Goal: Task Accomplishment & Management: Complete application form

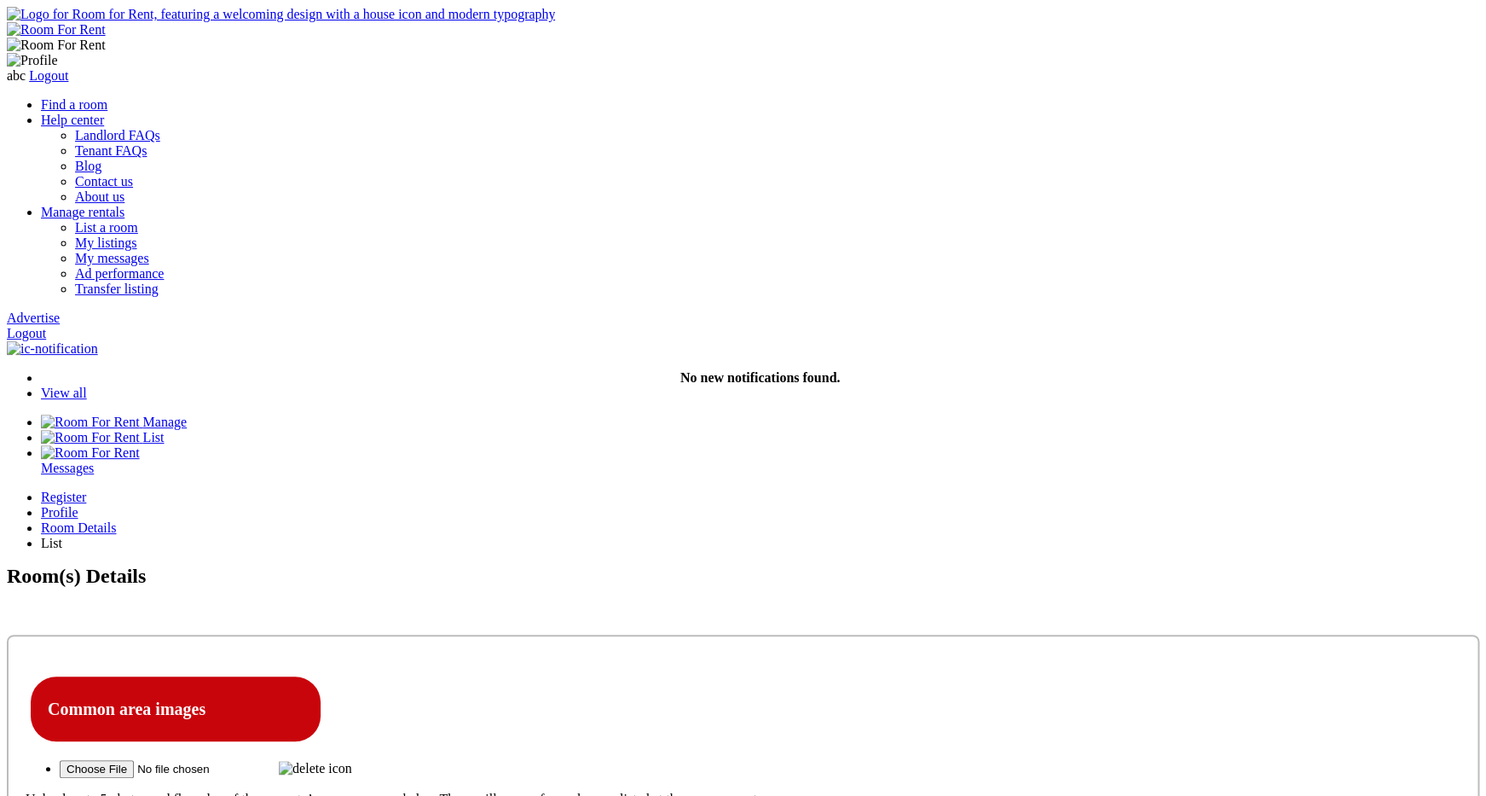
click at [369, 791] on p "Upload up to 5 photos and floorplan of the property’s common areas below These …" at bounding box center [743, 798] width 1435 height 15
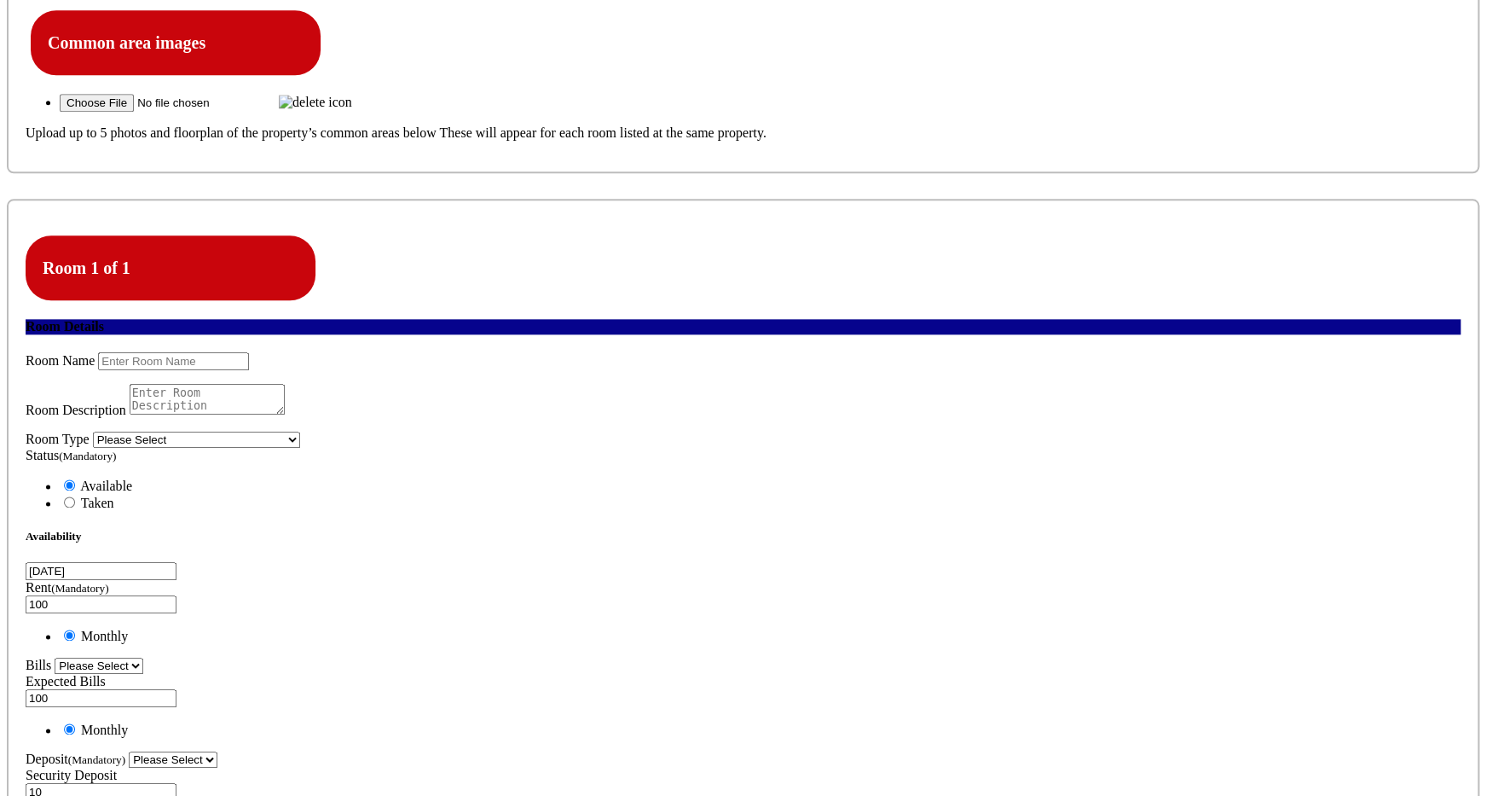
scroll to position [669, 0]
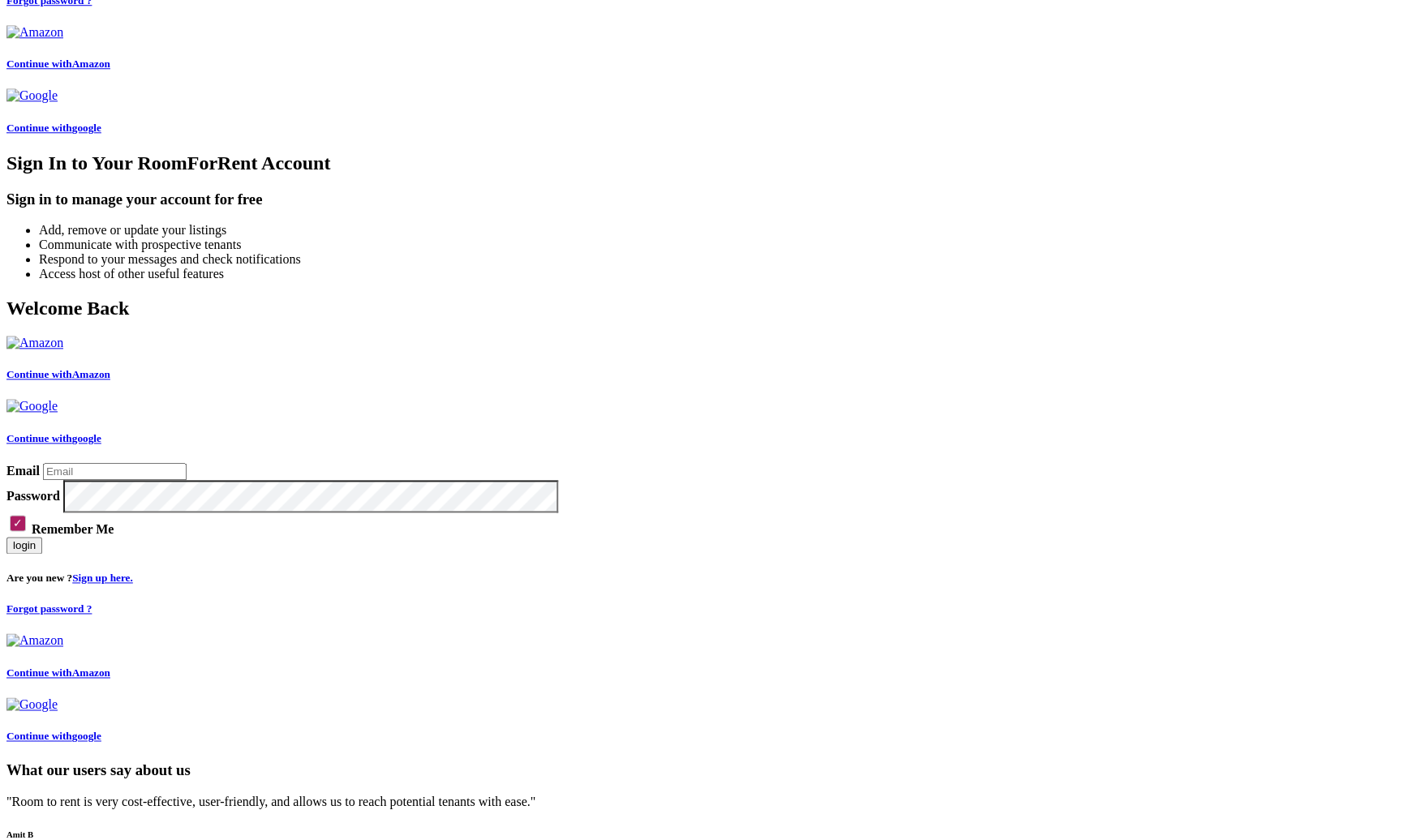
scroll to position [634, 0]
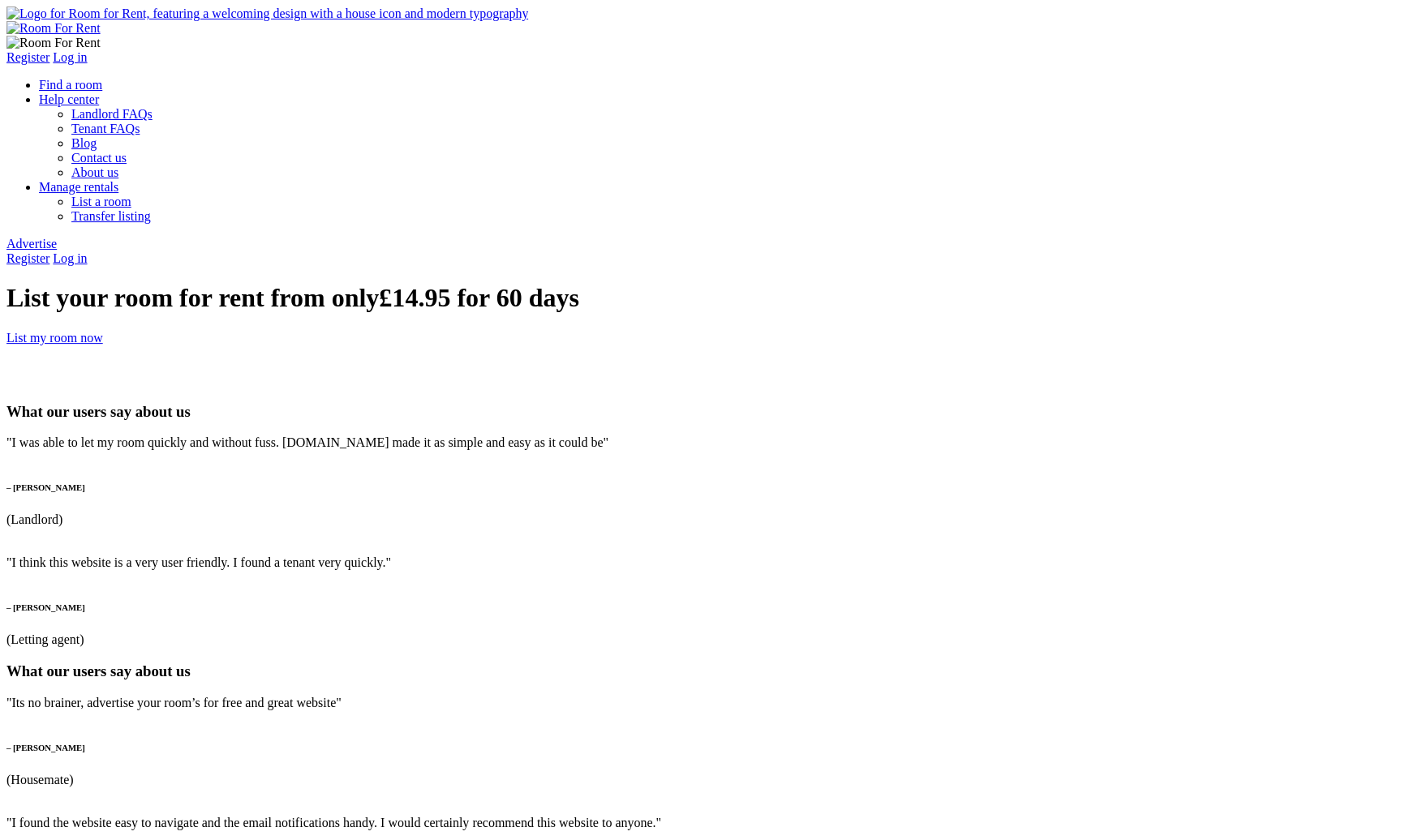
type input "jeet"
type input "p"
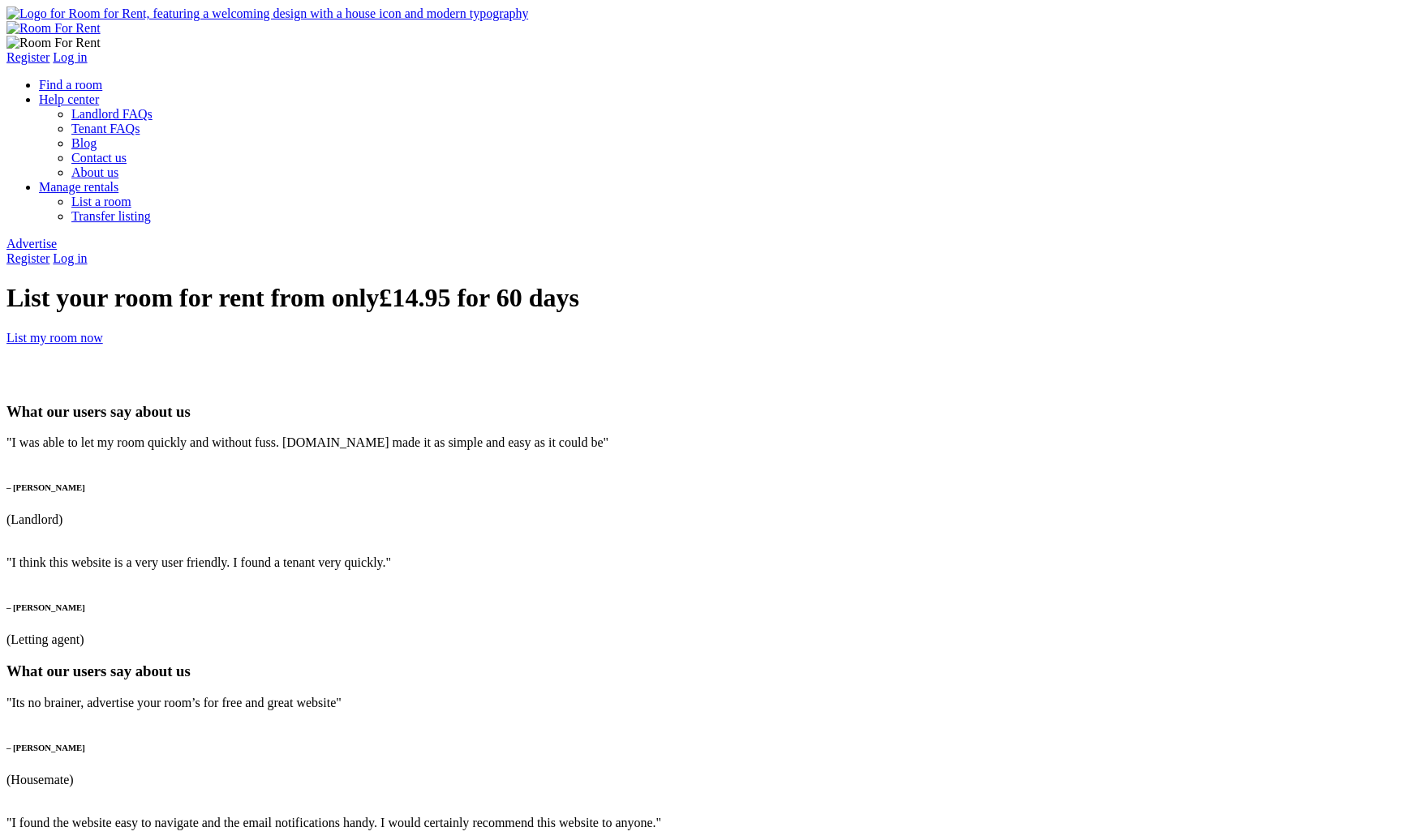
type input "jkl@yopmail.com"
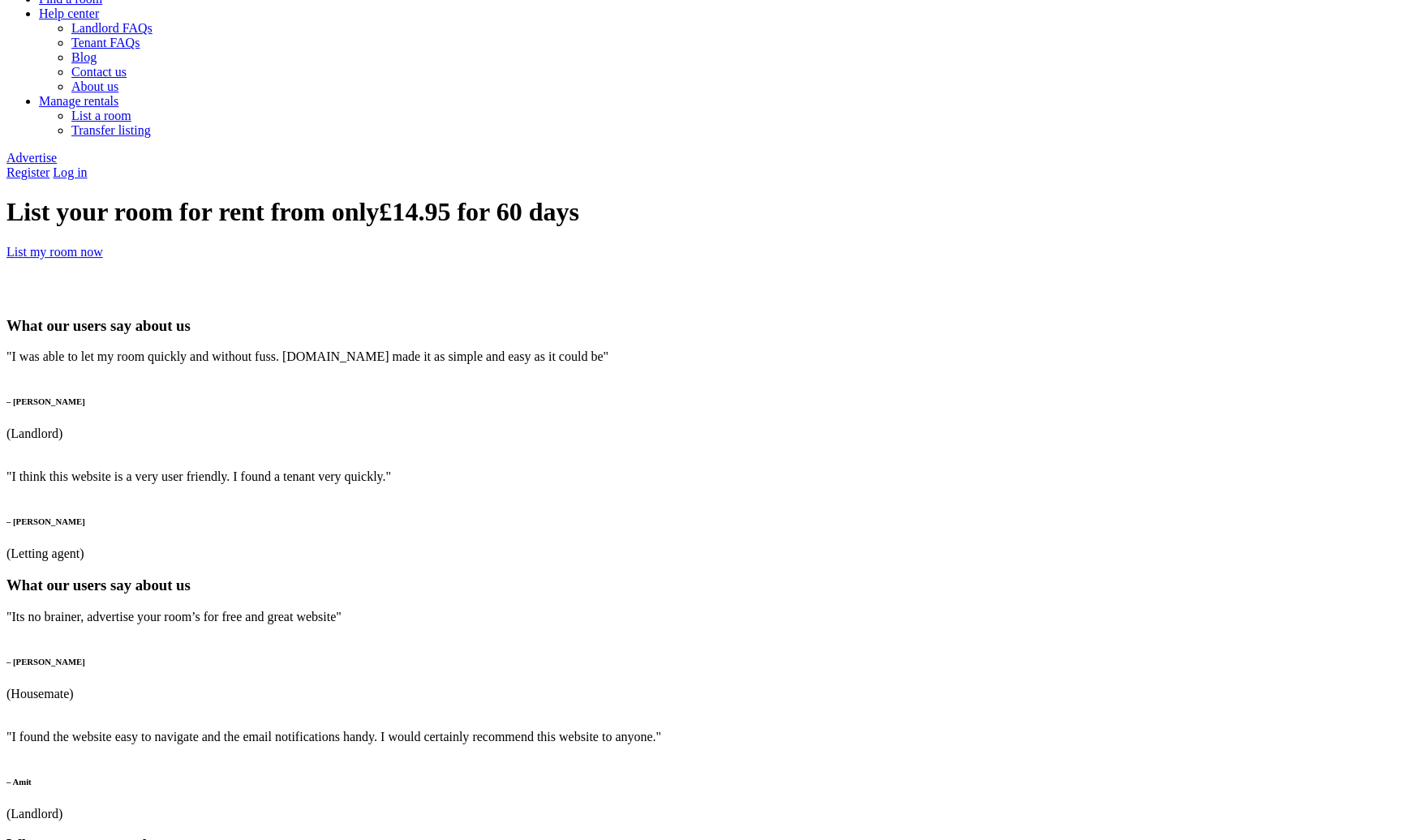
scroll to position [115, 0]
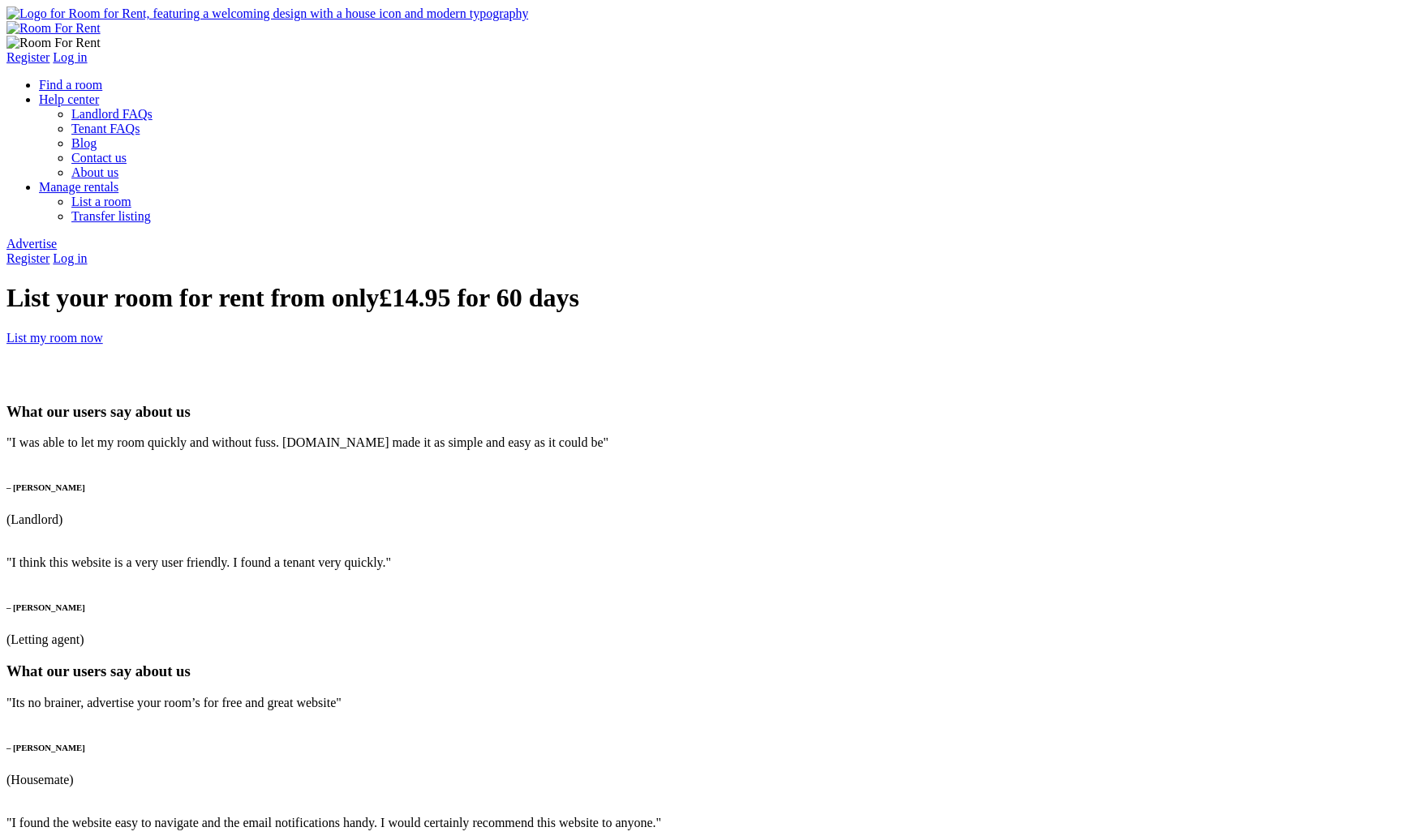
type input "abcd@yopmail.com"
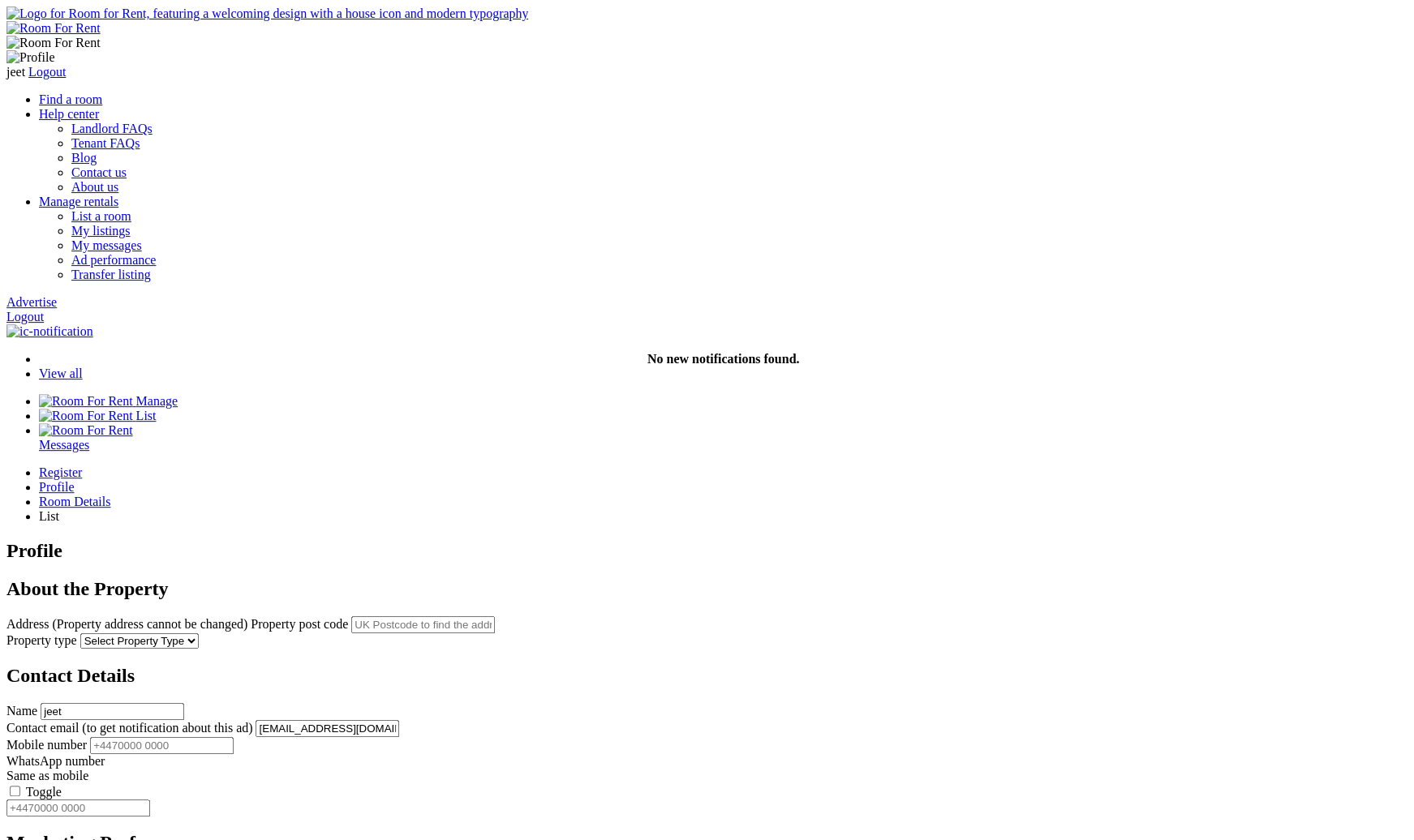
click at [495, 616] on input "text" at bounding box center [422, 625] width 144 height 17
drag, startPoint x: 757, startPoint y: 0, endPoint x: 579, endPoint y: 342, distance: 385.5
click at [495, 616] on input "text" at bounding box center [422, 625] width 144 height 17
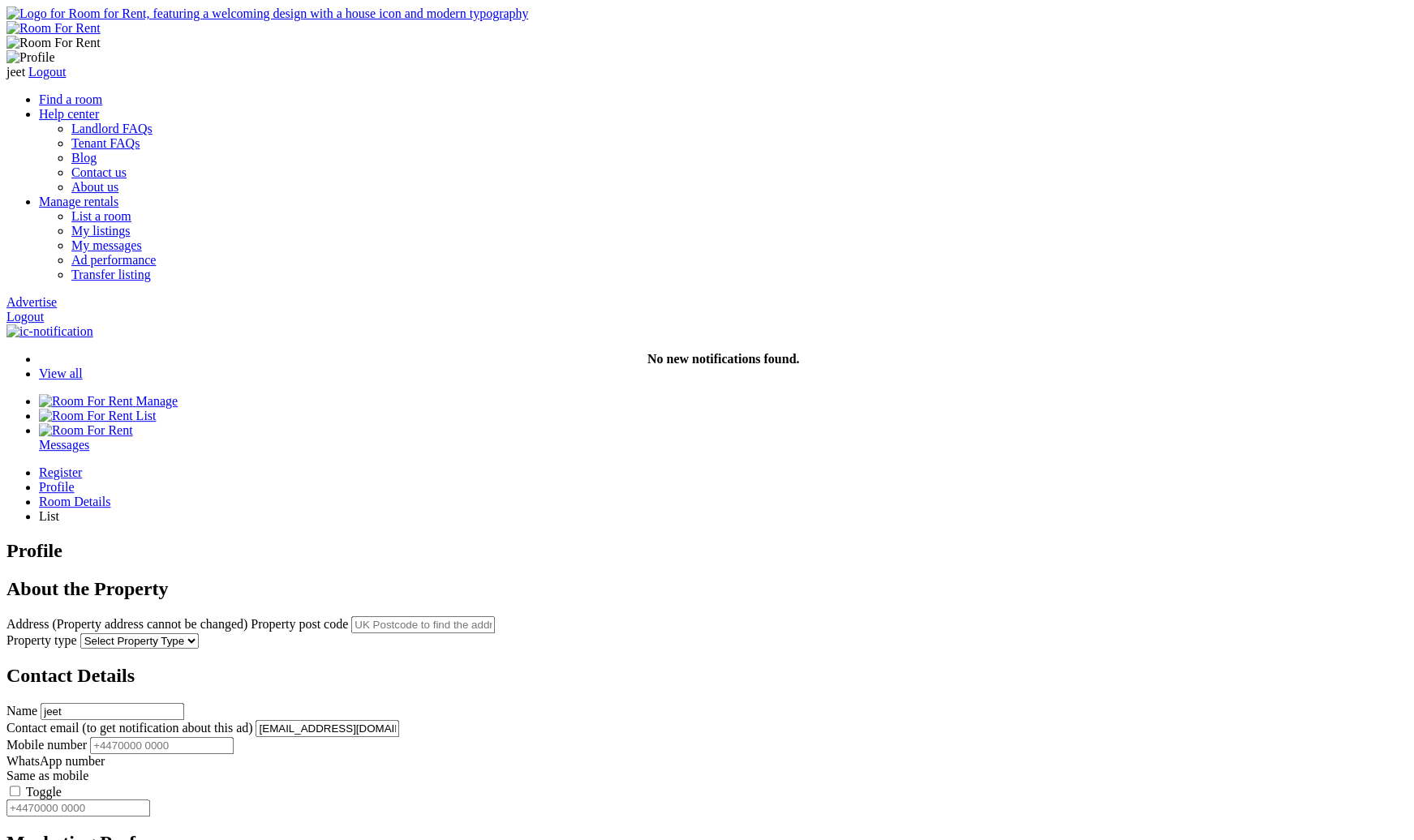
paste input "CR7 8NP"
type input "CR7 8NP"
drag, startPoint x: 579, startPoint y: 342, endPoint x: 630, endPoint y: 388, distance: 68.7
click at [630, 388] on span "Mersham Road, Thornton Heath, UK" at bounding box center [704, 387] width 265 height 10
click at [630, 389] on span "Mersham Road, Thornton Heath, UK" at bounding box center [704, 387] width 265 height 10
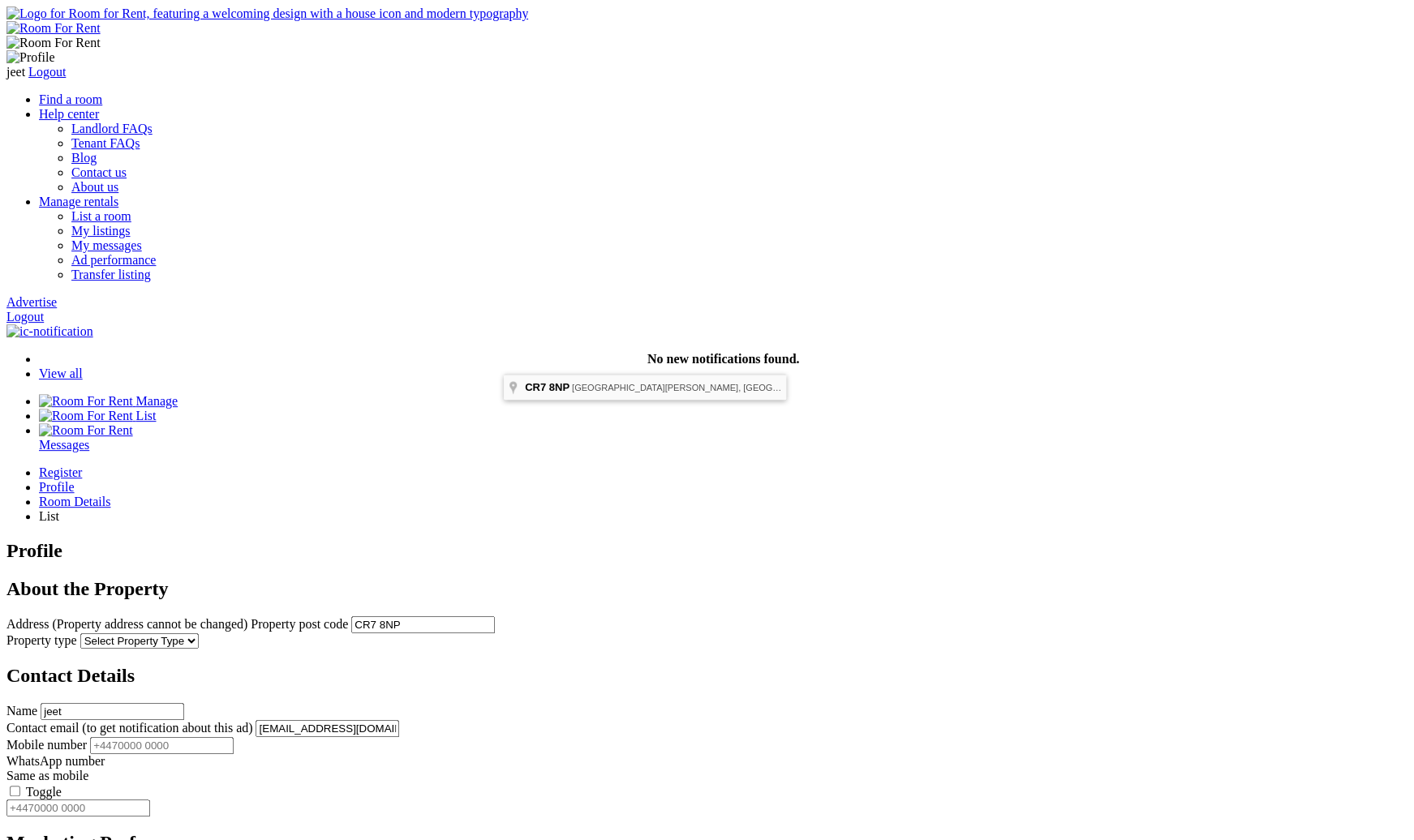
click at [733, 382] on div "CR7 8NP Mersham Road, Thornton Heath, UK" at bounding box center [645, 387] width 283 height 25
click at [564, 390] on span "CR7 8NP" at bounding box center [547, 387] width 45 height 12
select select "Appartment"
click option "Appartment" at bounding box center [0, 0] width 0 height 0
click at [495, 616] on input "CR7 8NP" at bounding box center [422, 625] width 144 height 17
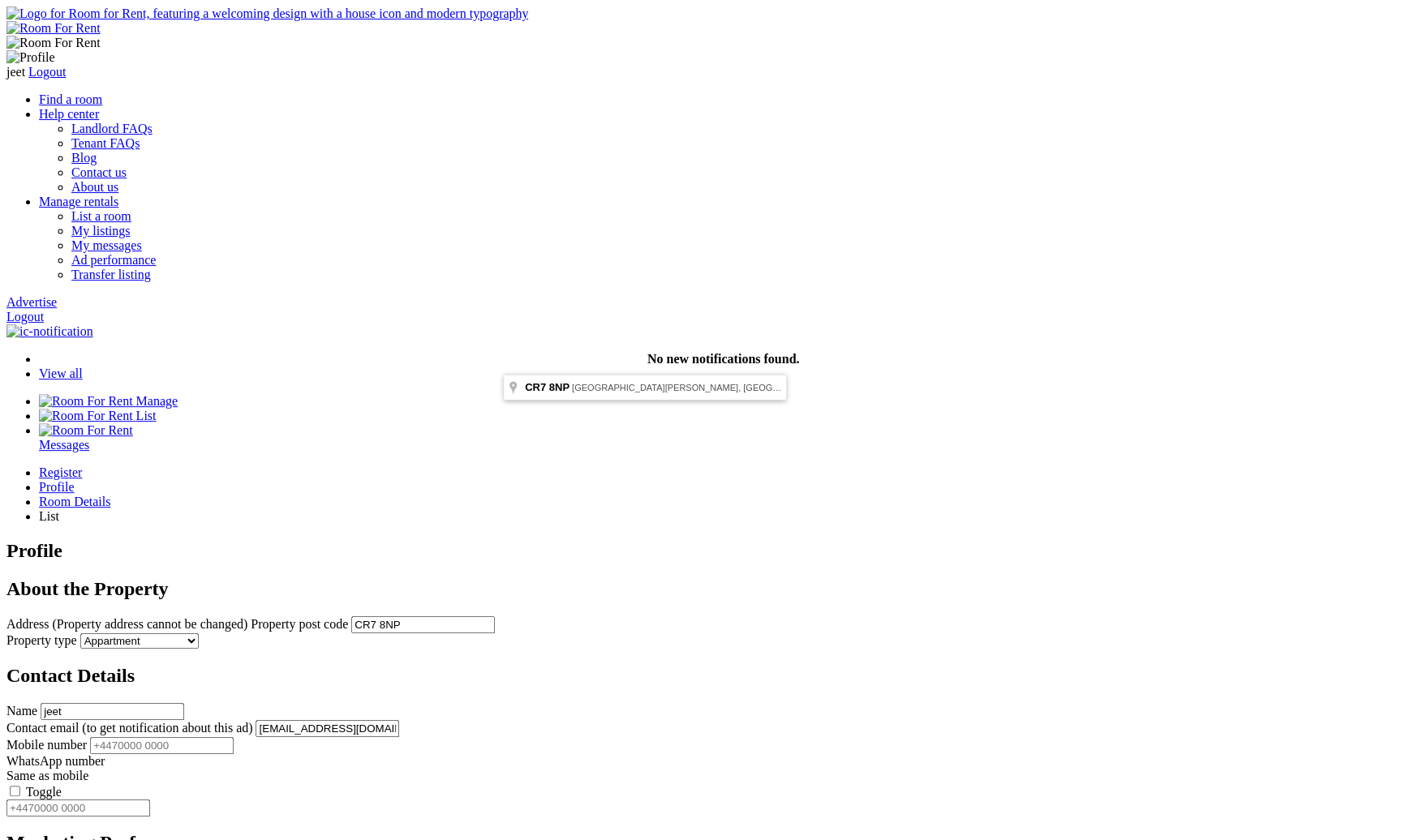
type input "Mersham Road, Thornton Heath CR7 8NP, UK"
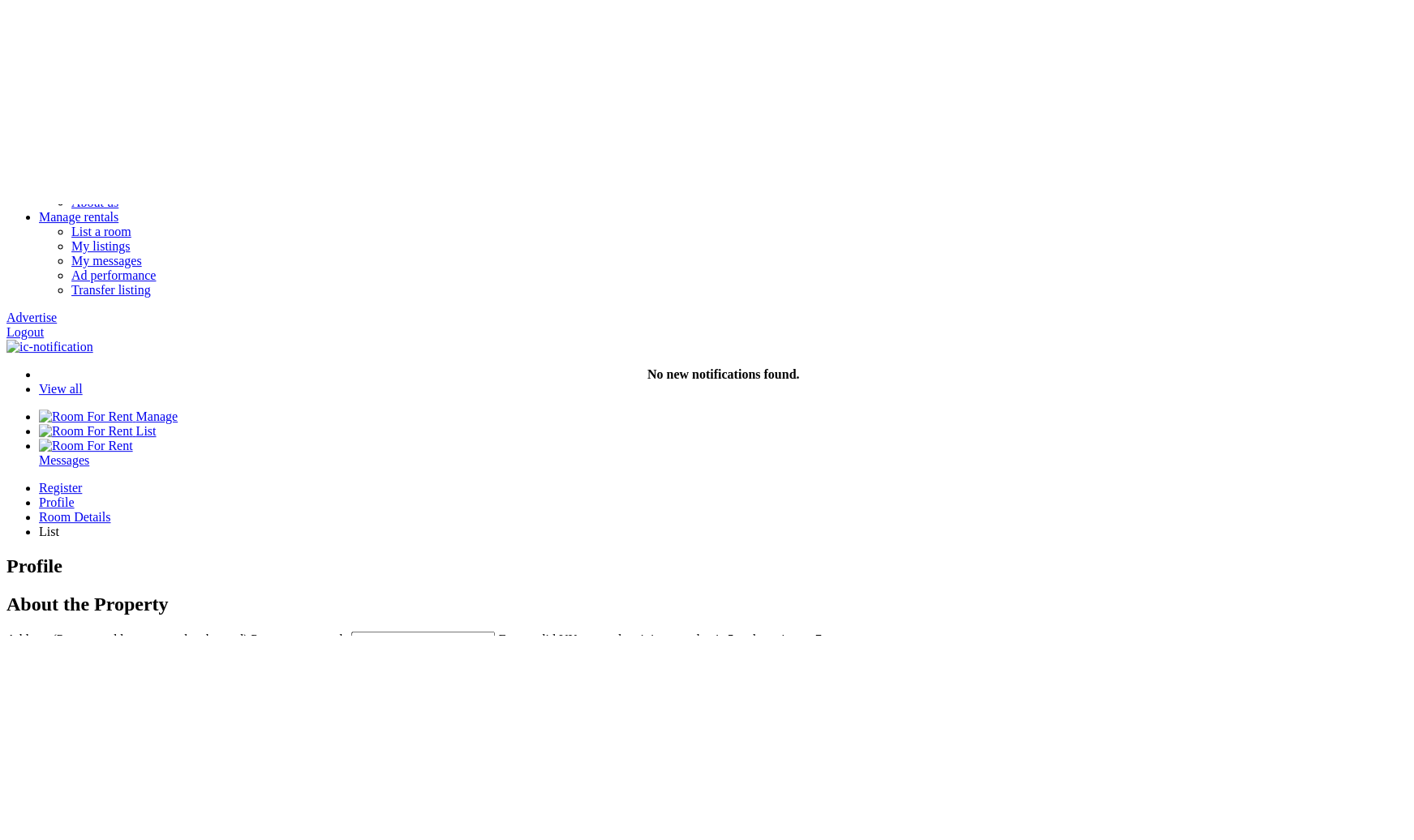
scroll to position [217, 0]
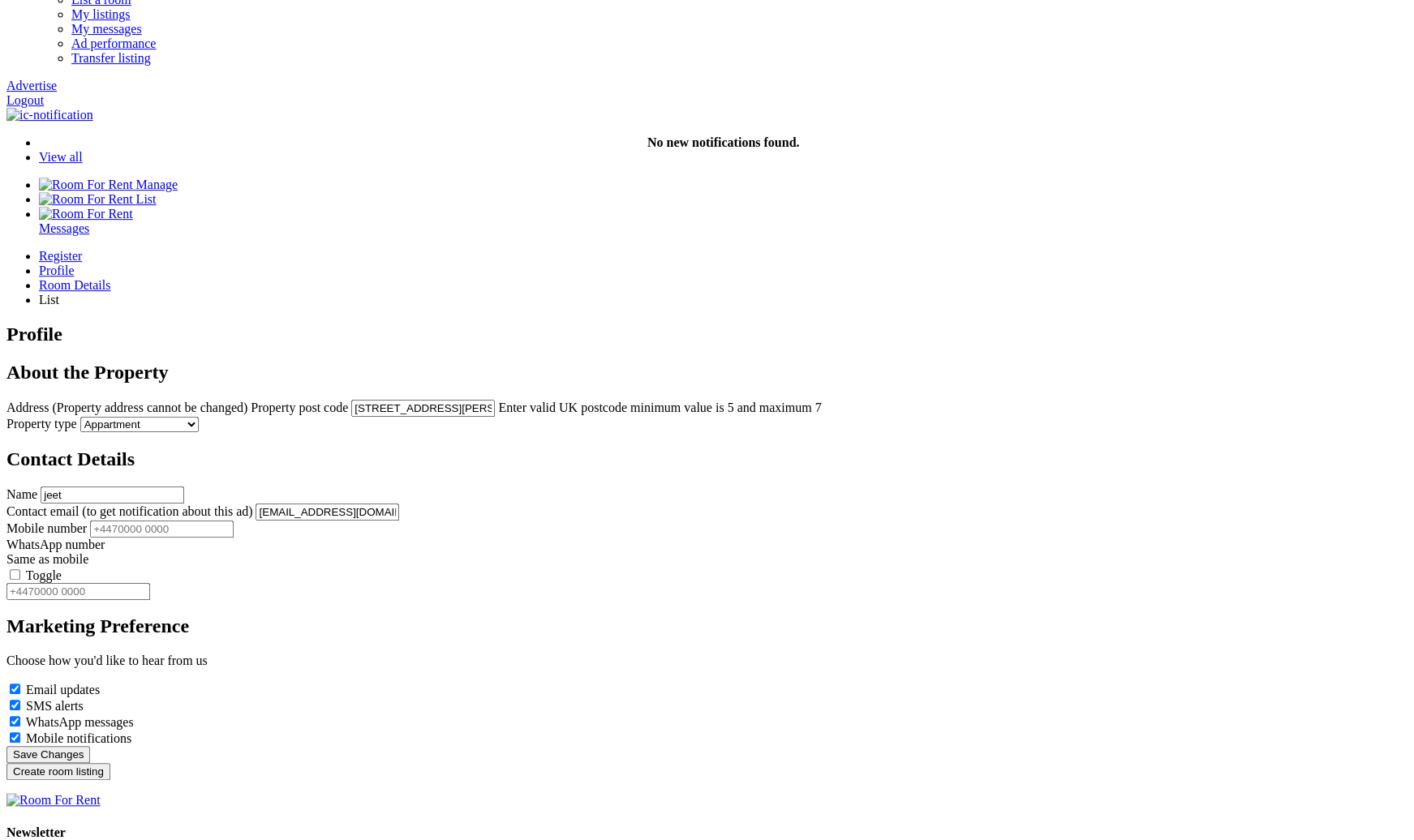
click at [574, 548] on div "Contact Details Name jeet Contact email (to get notification about this ad) abc…" at bounding box center [707, 524] width 1402 height 151
click at [234, 530] on input "Mobile number" at bounding box center [162, 529] width 144 height 17
type input "+44345234523"
click at [62, 569] on label "Toggle" at bounding box center [44, 576] width 36 height 13
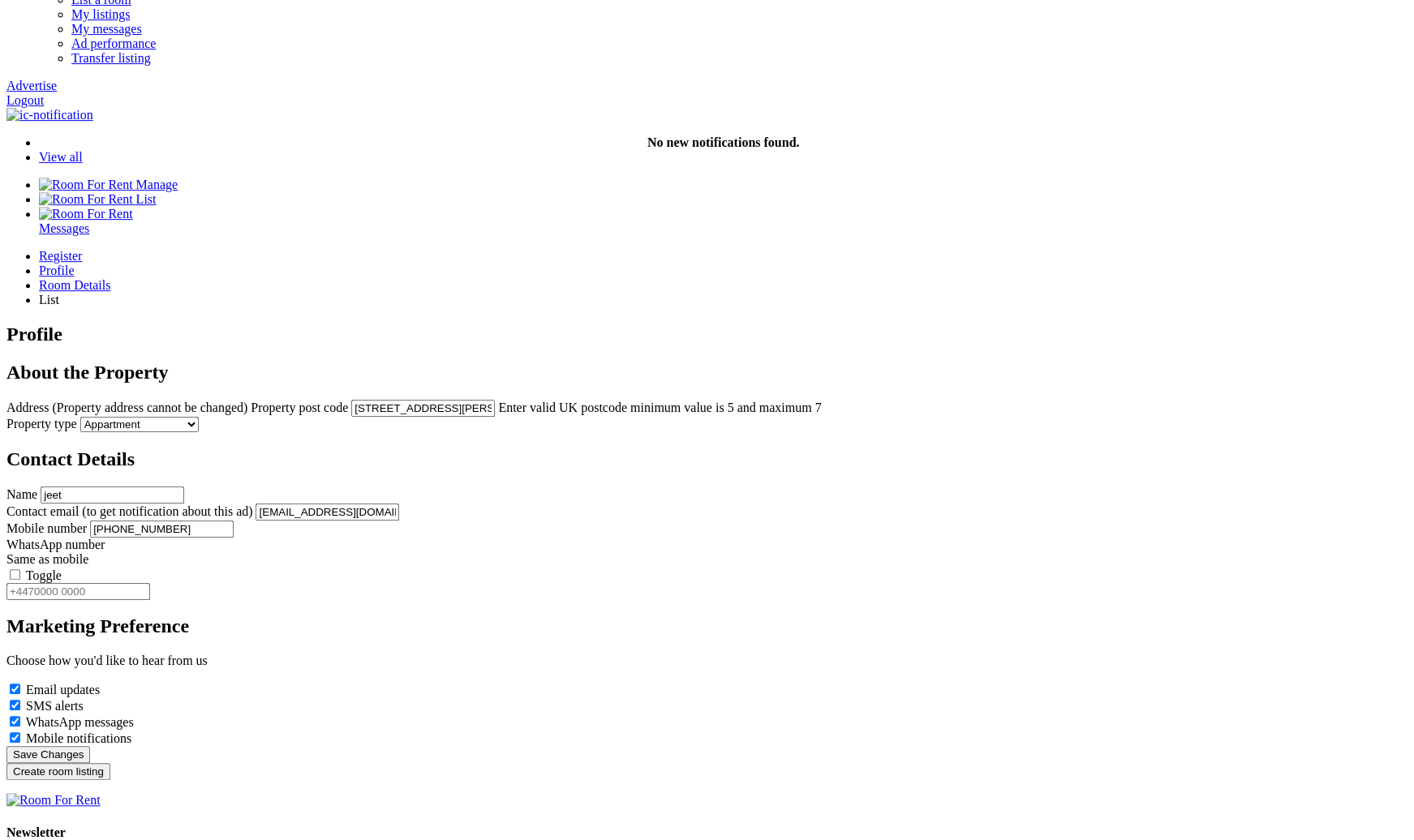
click at [20, 570] on input "Toggle" at bounding box center [14, 575] width 10 height 10
type input "+44345234523"
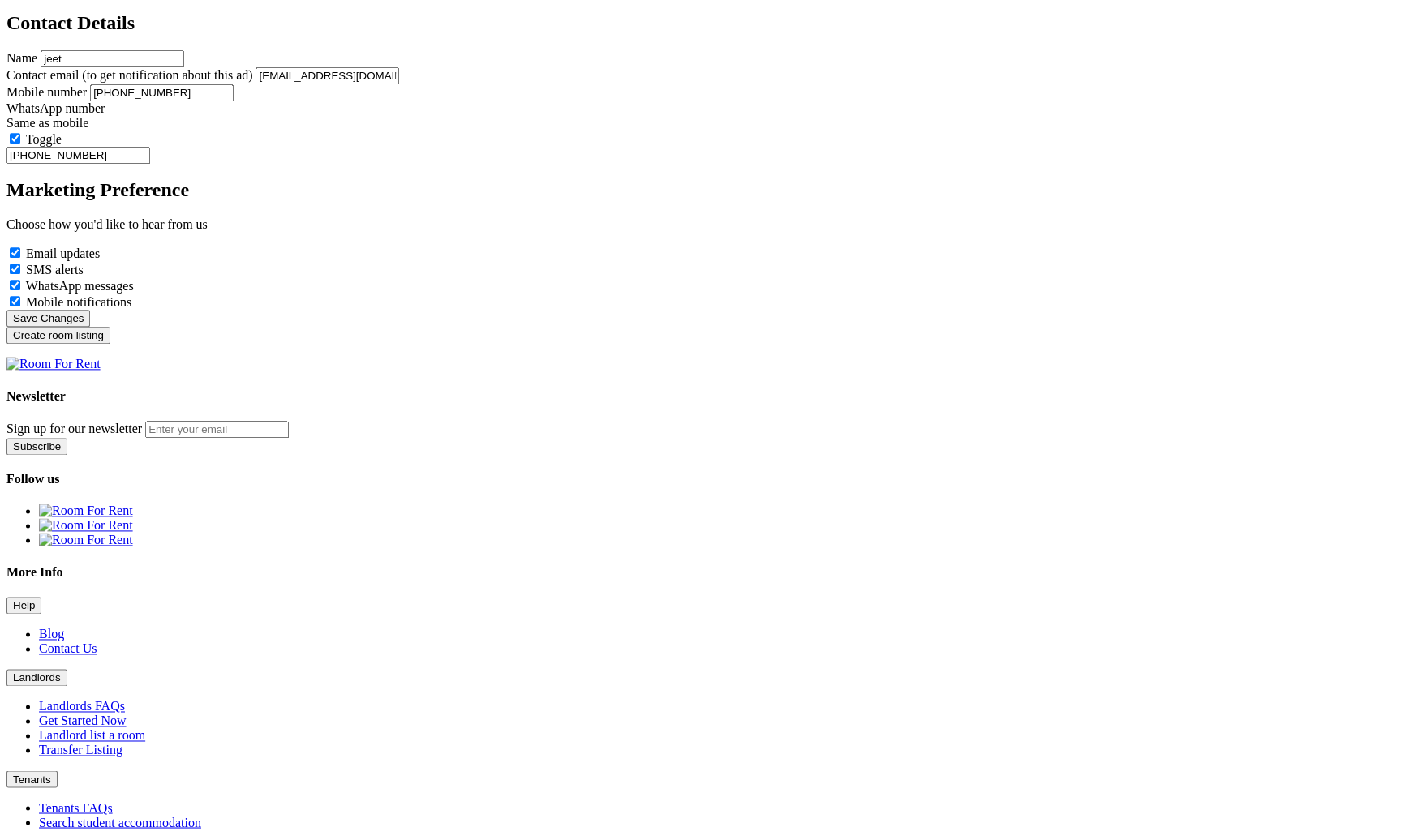
scroll to position [656, 0]
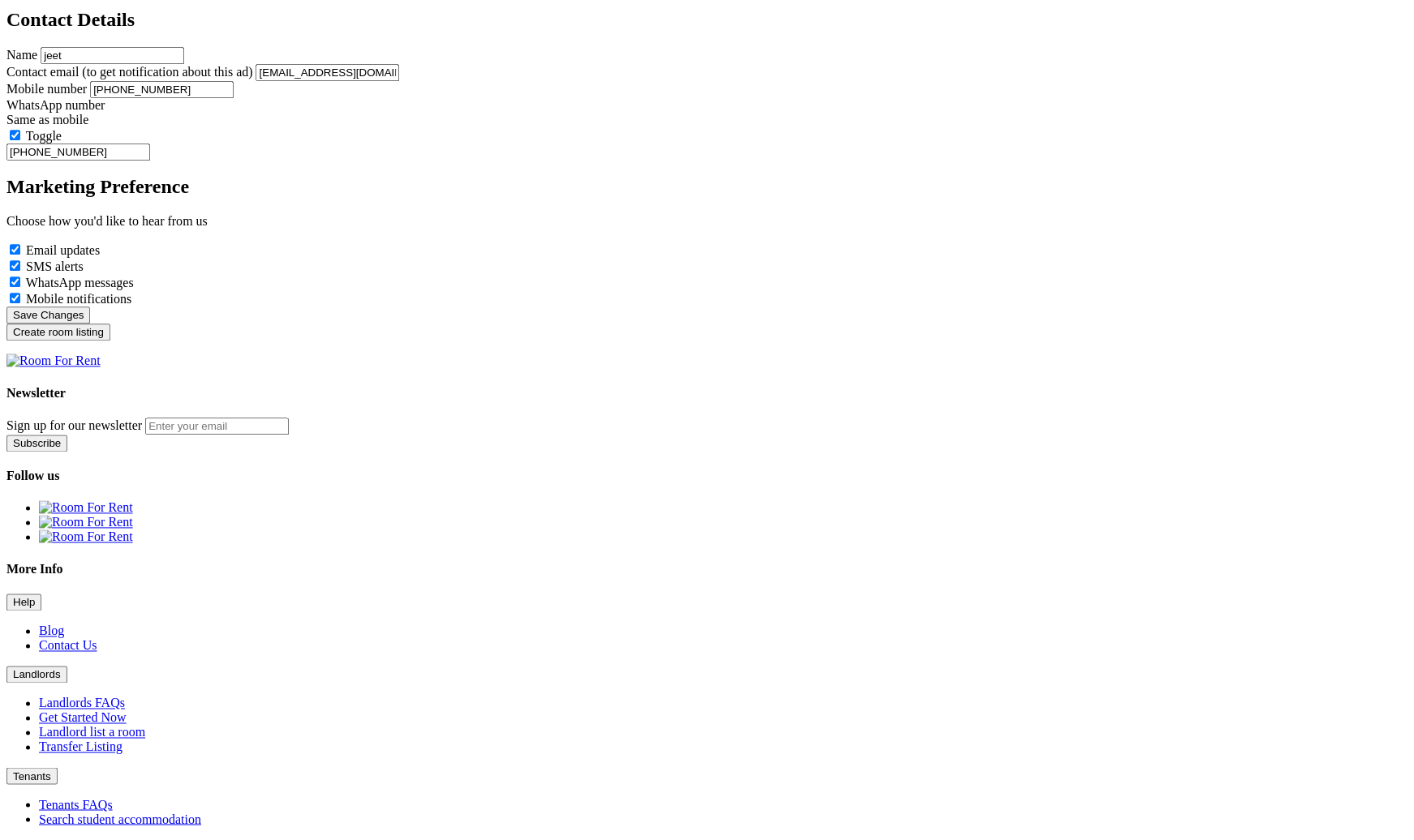
click at [110, 341] on input "Create room listing" at bounding box center [58, 332] width 104 height 17
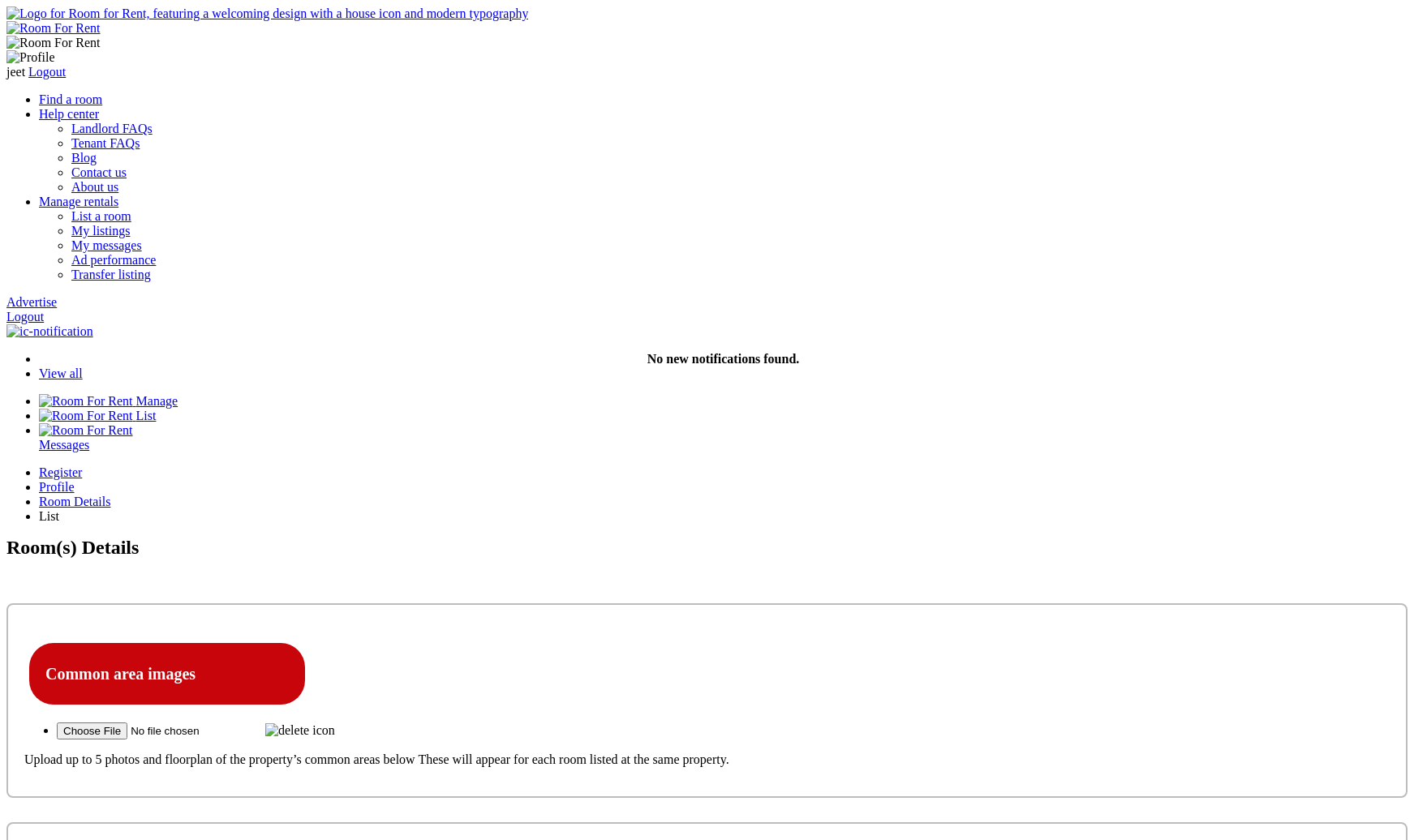
scroll to position [325, 0]
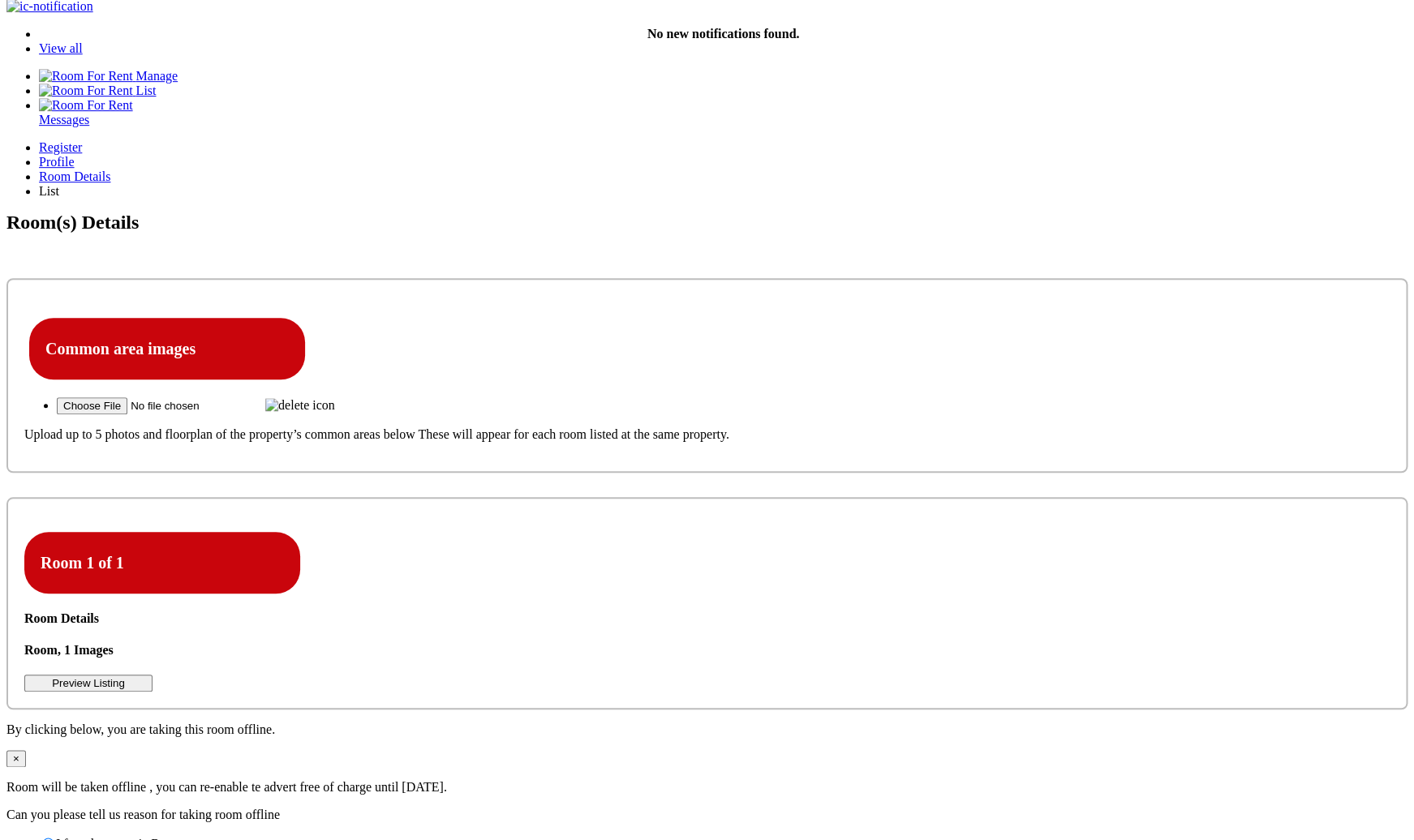
click at [25, 674] on icon at bounding box center [25, 674] width 0 height 0
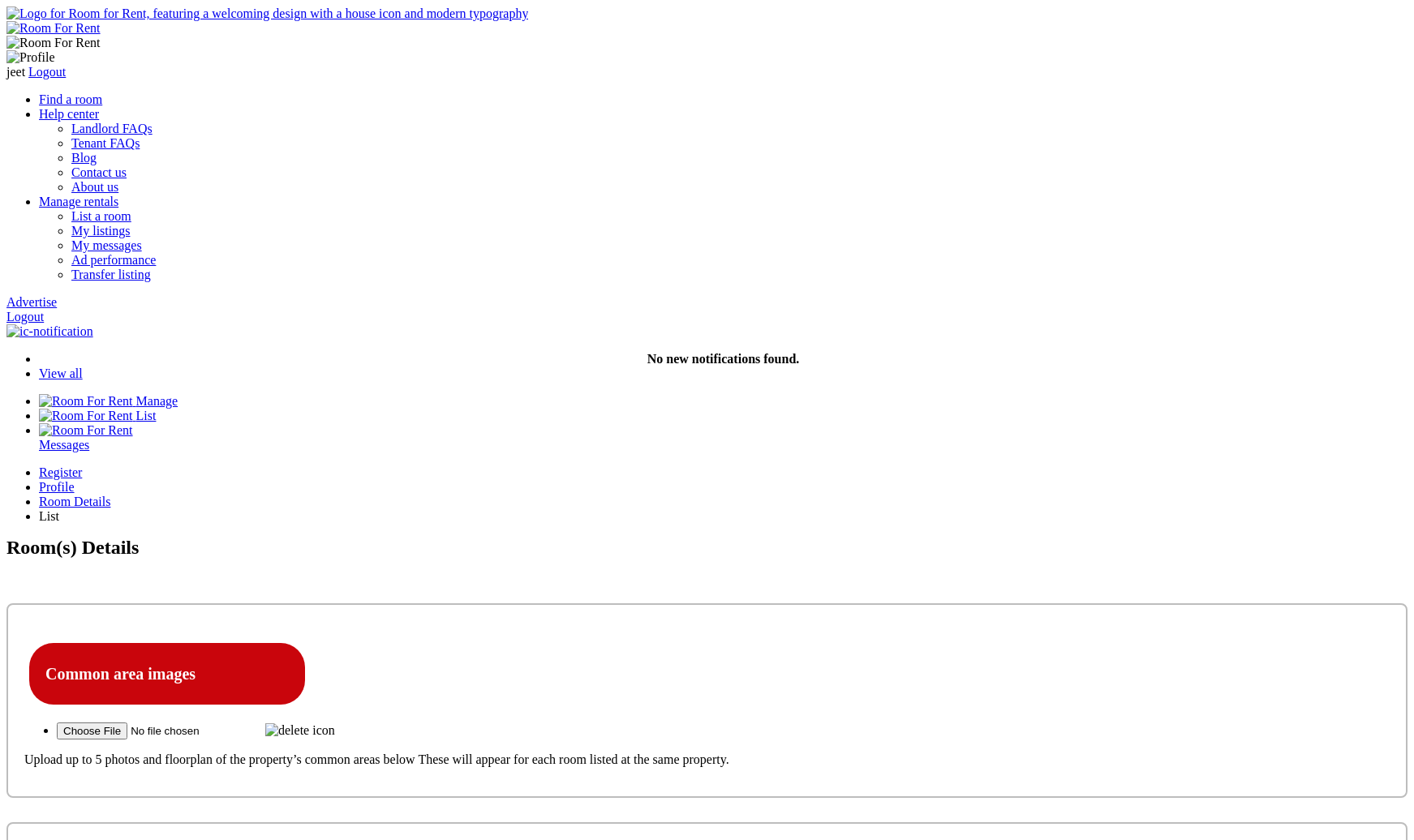
scroll to position [325, 0]
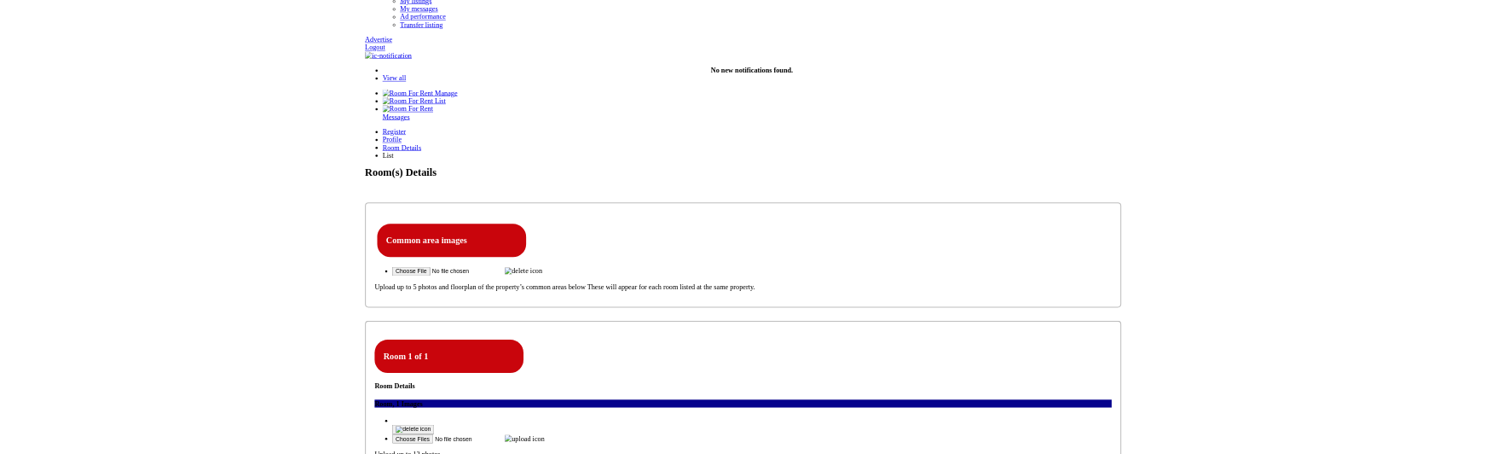
scroll to position [241, 0]
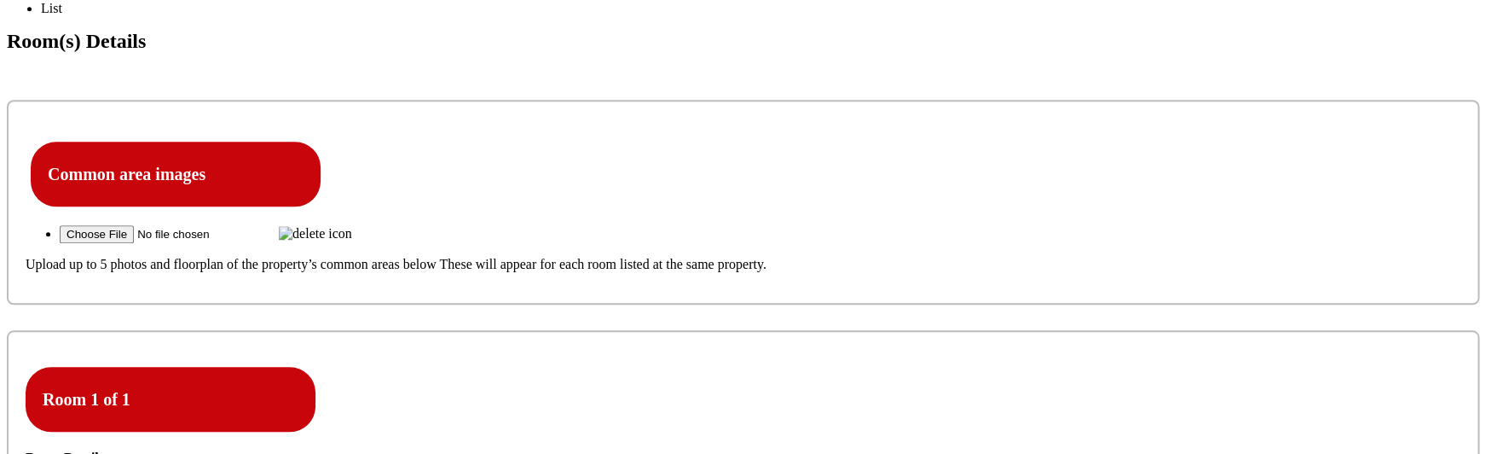
scroll to position [543, 0]
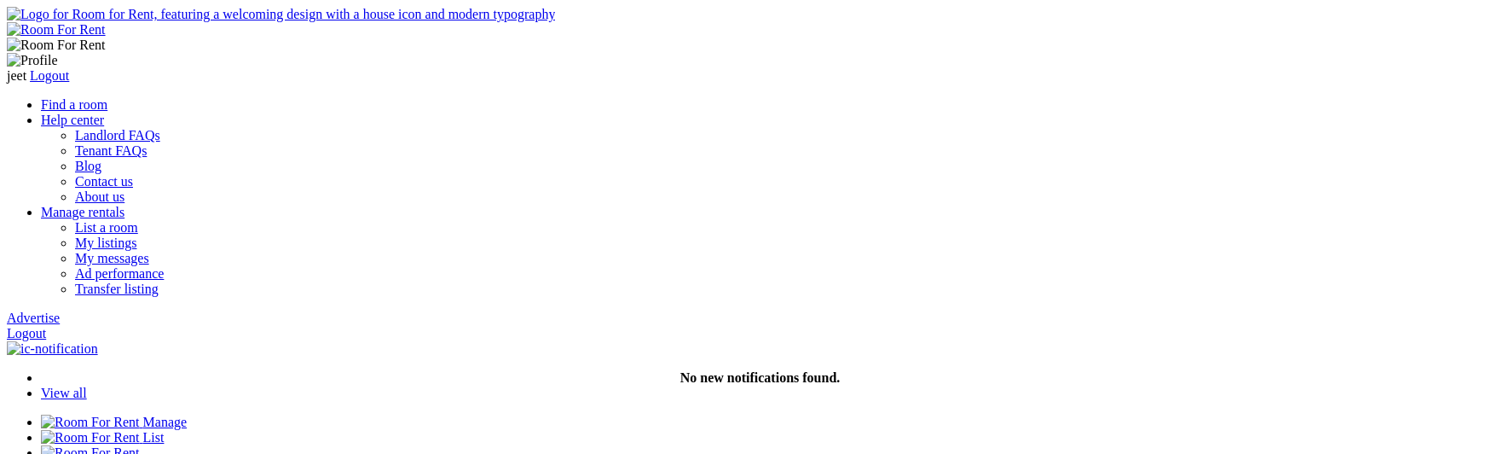
scroll to position [543, 0]
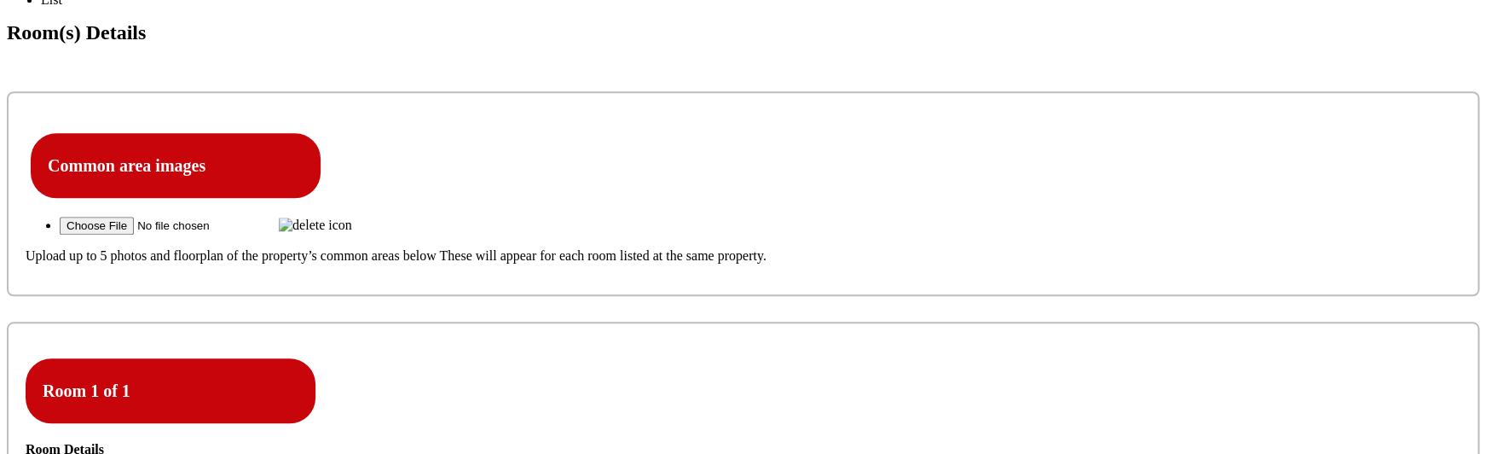
type input "C:\fakepath\Screenshot 2025-09-15 at 7.35.20 PM.png"
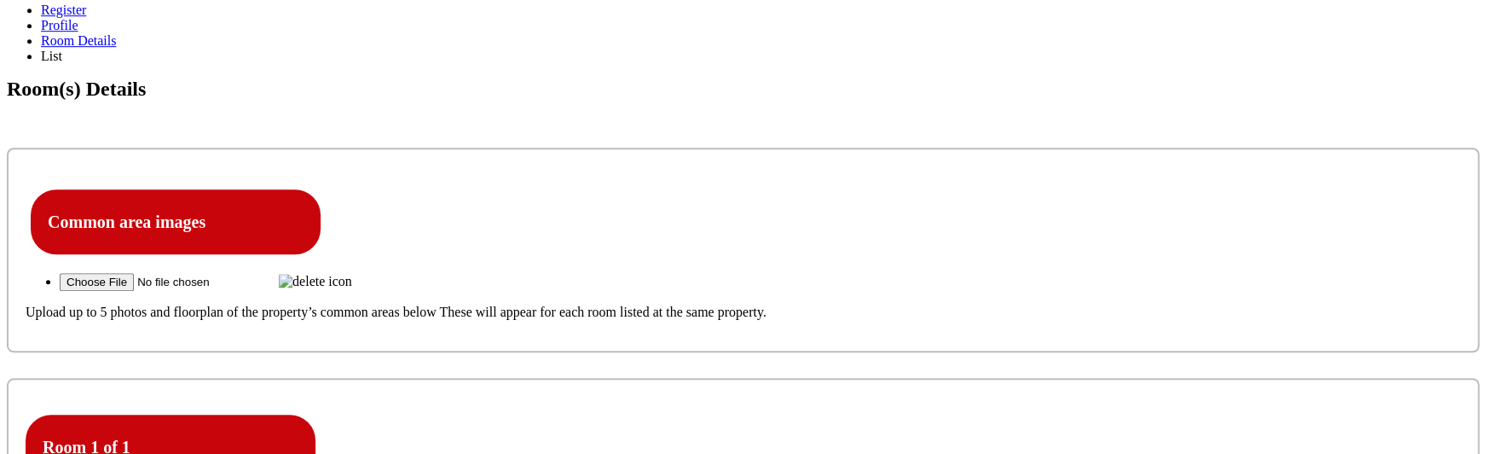
scroll to position [486, 0]
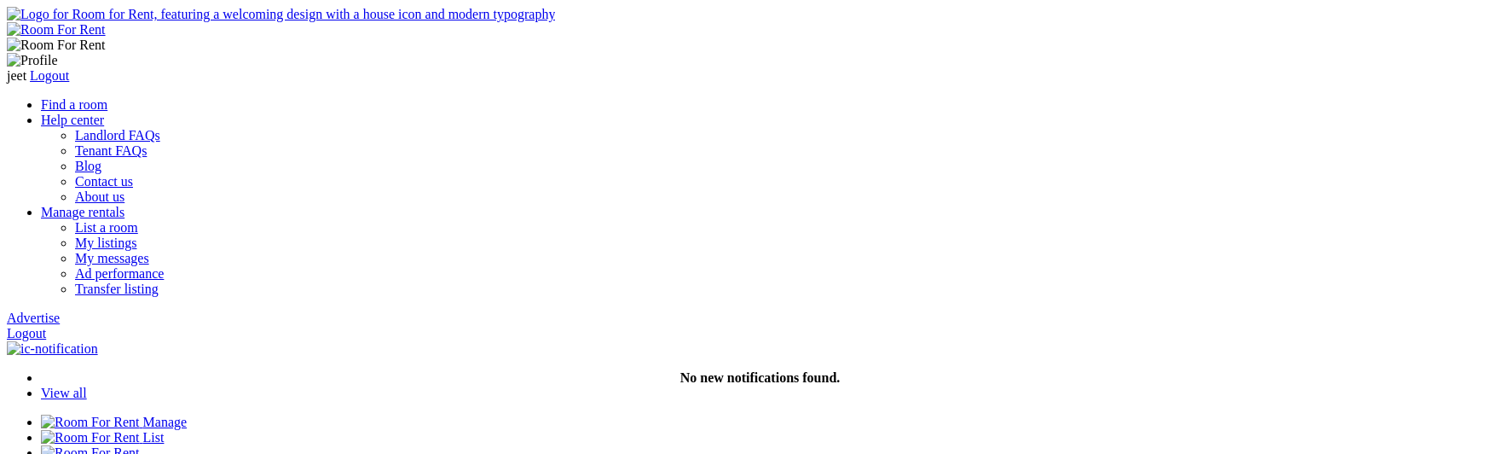
scroll to position [486, 0]
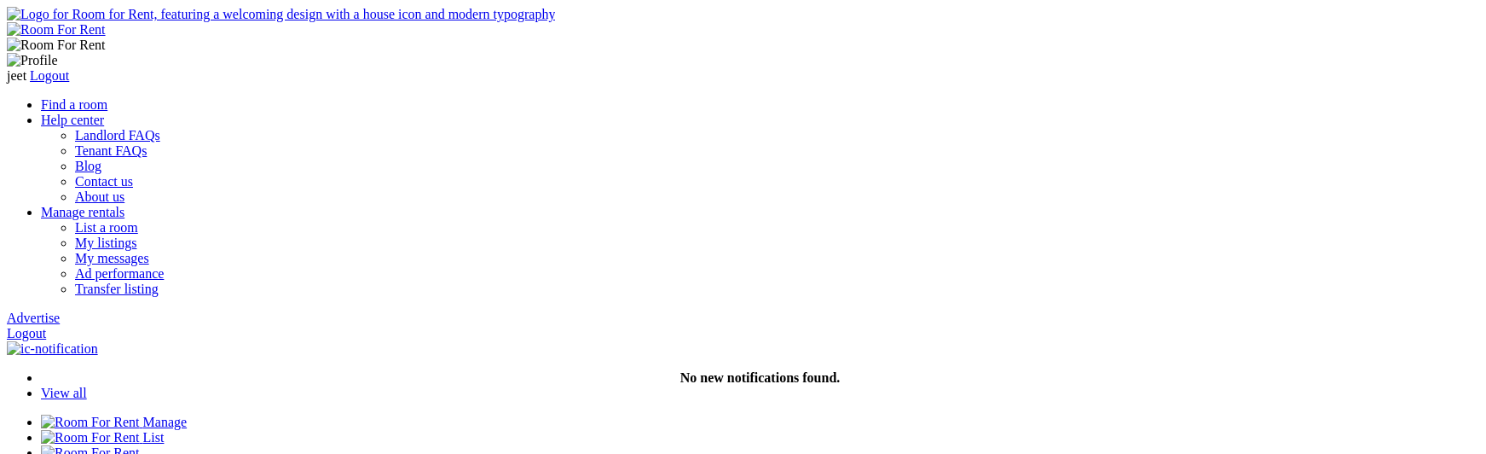
scroll to position [486, 0]
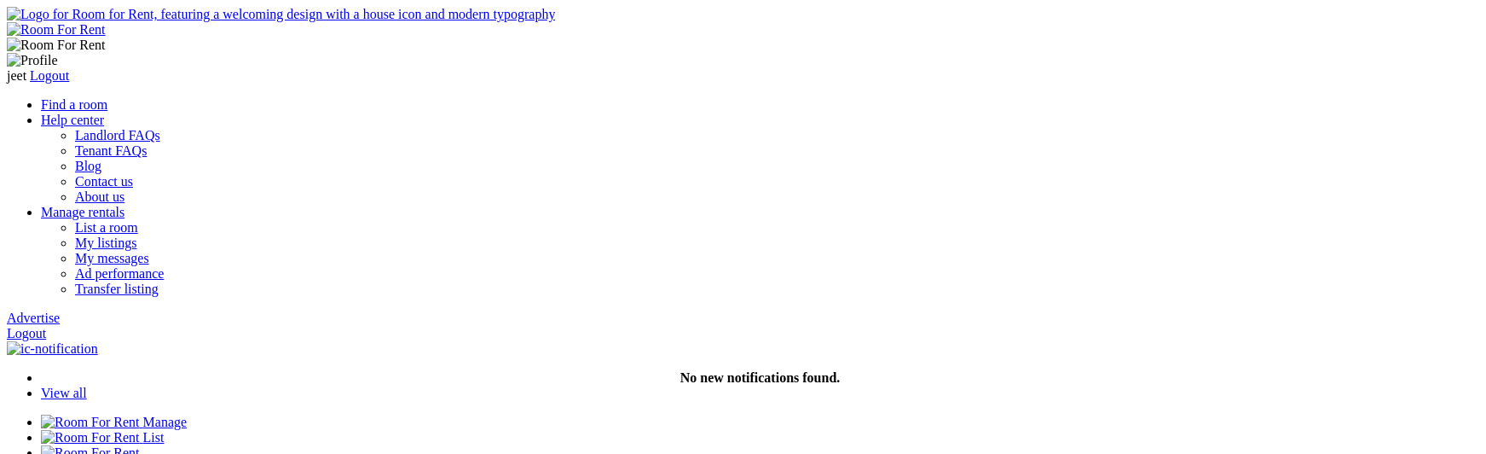
scroll to position [486, 0]
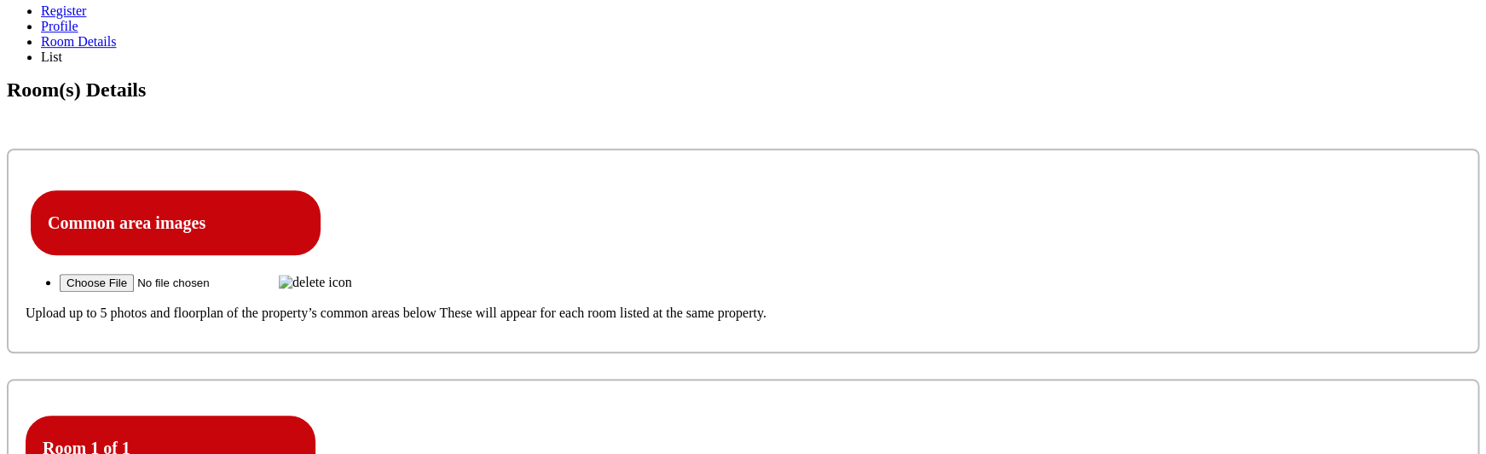
type input "C:\fakepath\Screenshot [DATE] 7.41.24 PM.png"
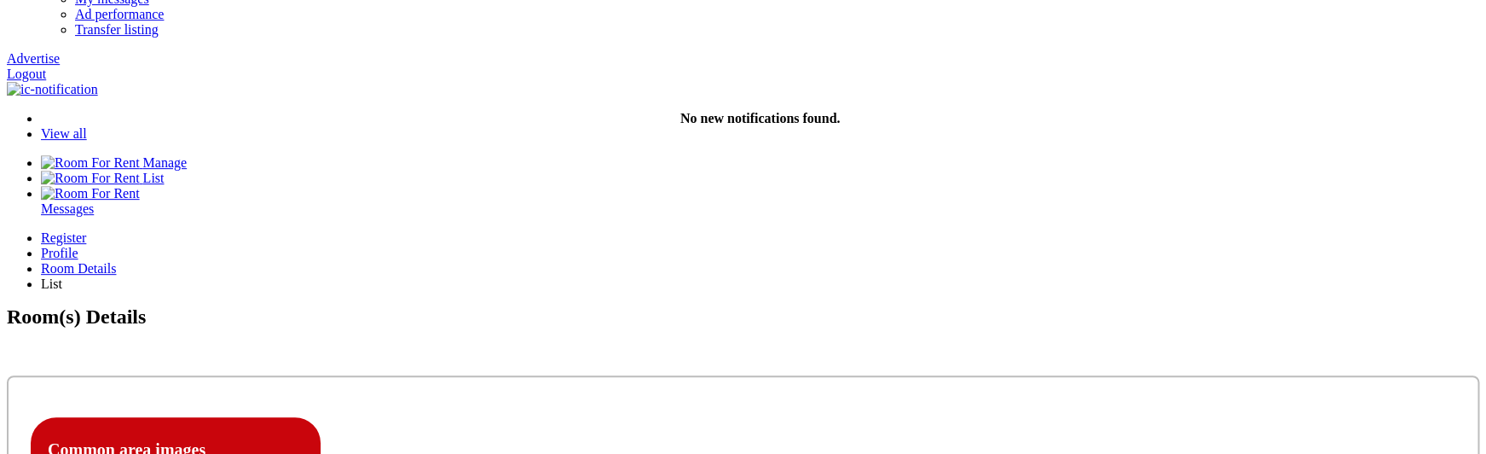
scroll to position [263, 0]
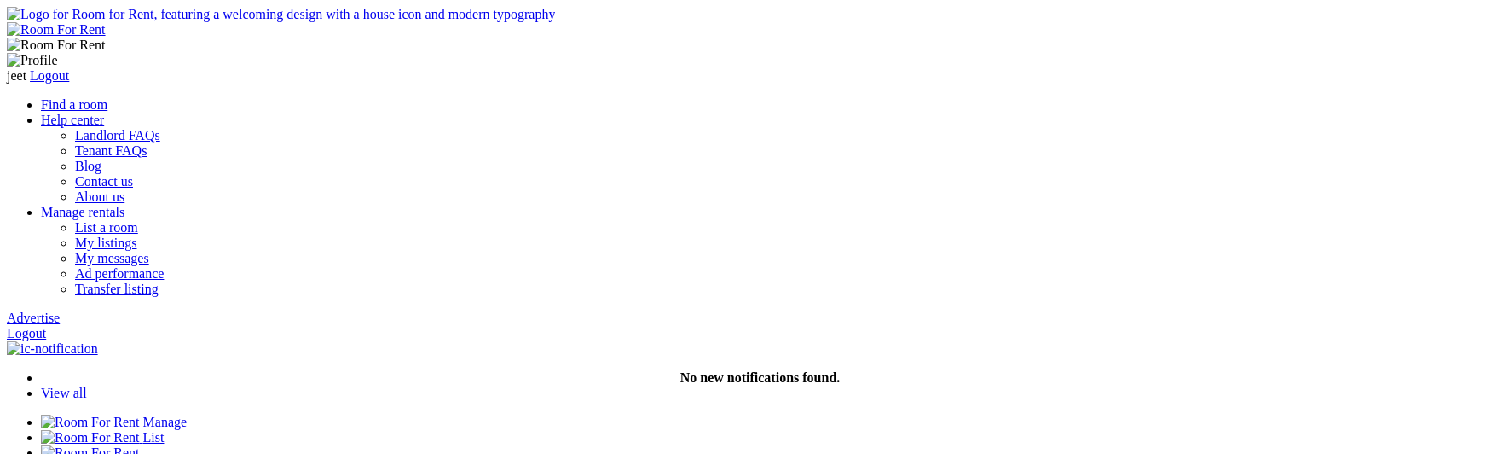
scroll to position [263, 0]
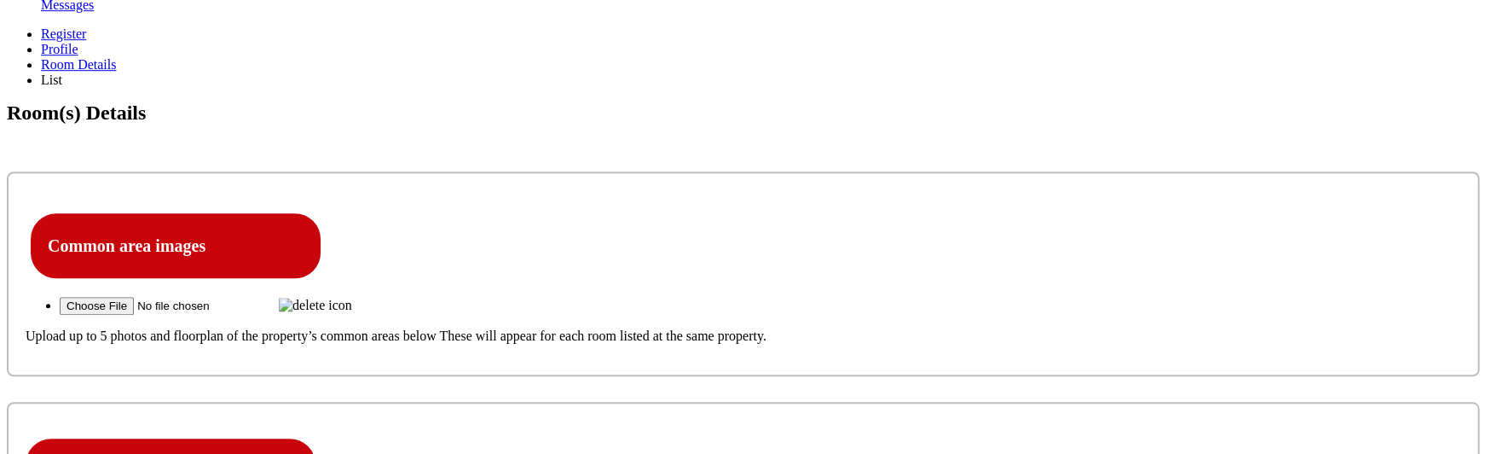
scroll to position [484, 0]
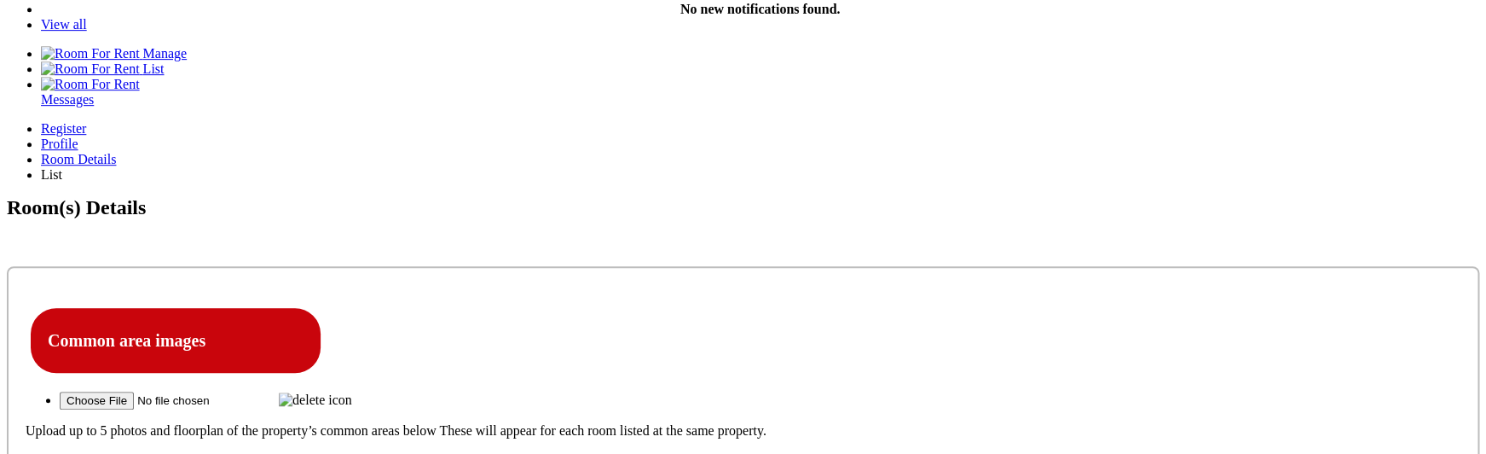
scroll to position [353, 0]
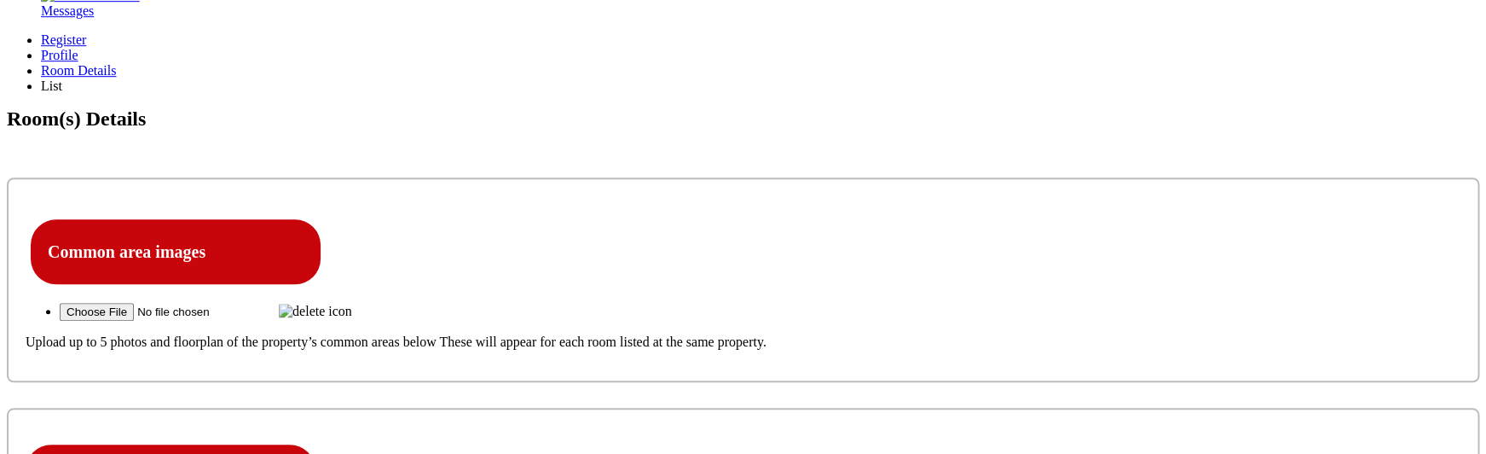
scroll to position [460, 0]
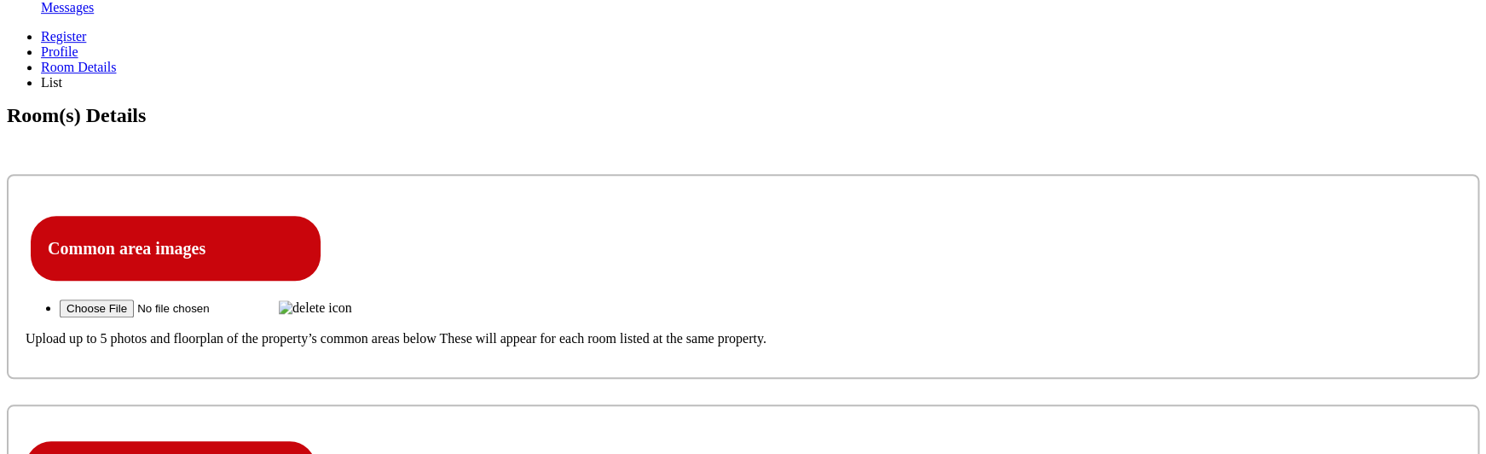
type input "C:\fakepath\Screenshot [DATE] 7.41.24 PM.png"
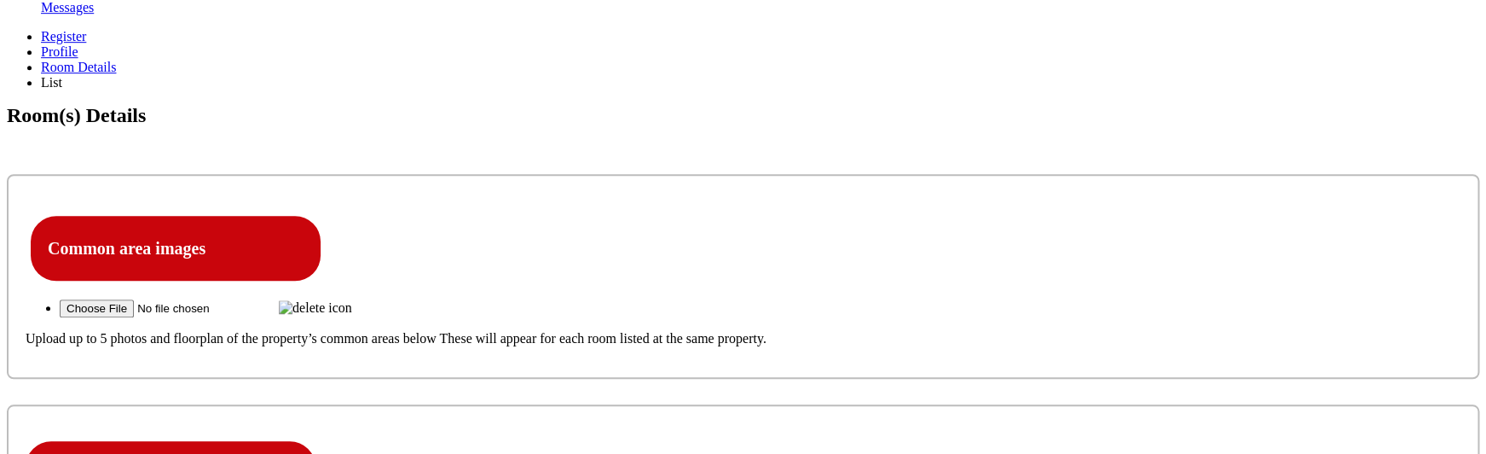
type input "C:\fakepath\Screenshot [DATE] 7.41.24 PM.png"
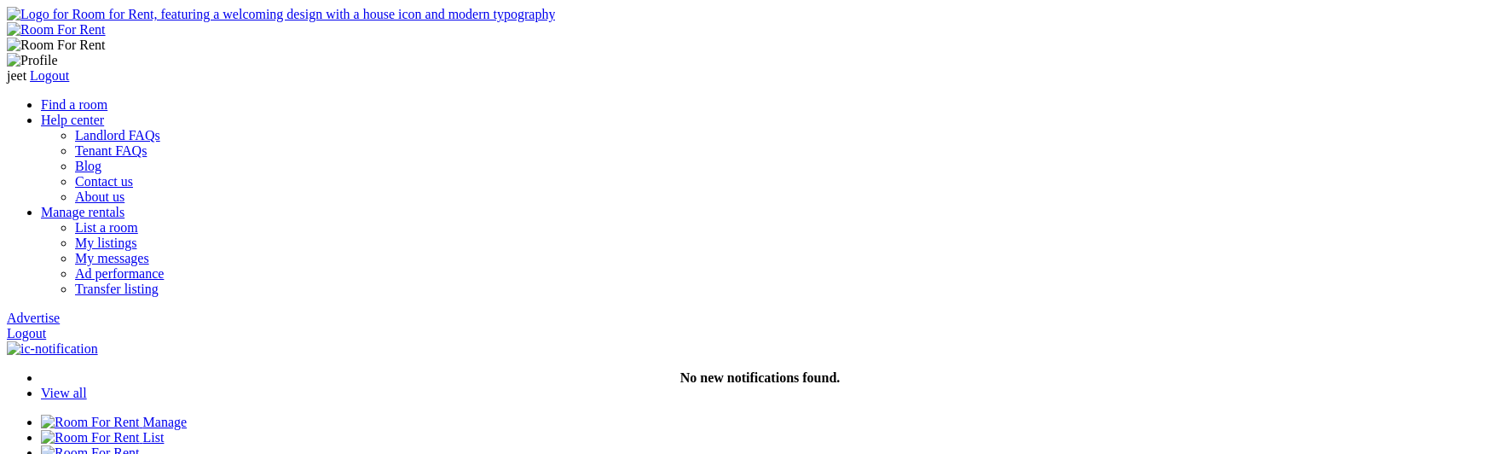
scroll to position [460, 0]
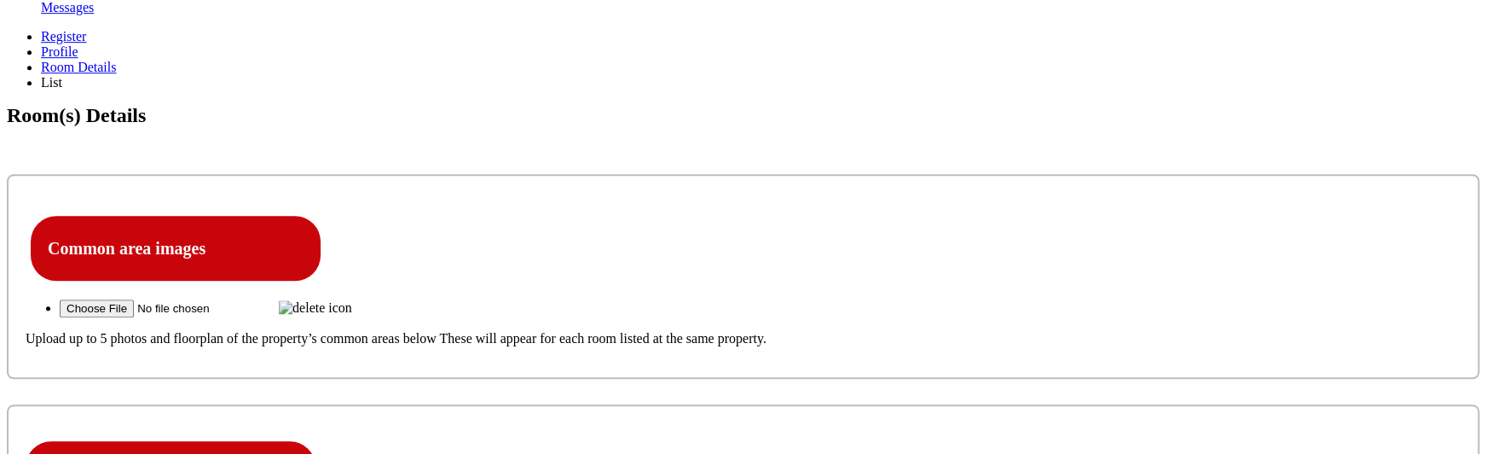
type input "C:\fakepath\Screenshot [DATE] 7.41.24 PM.png"
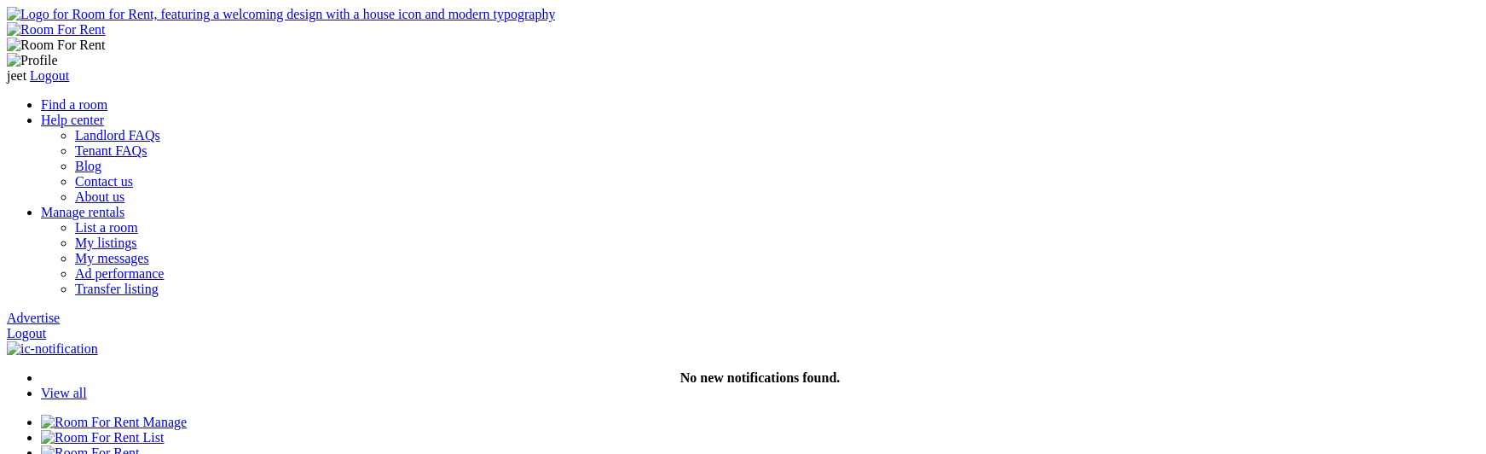
scroll to position [460, 0]
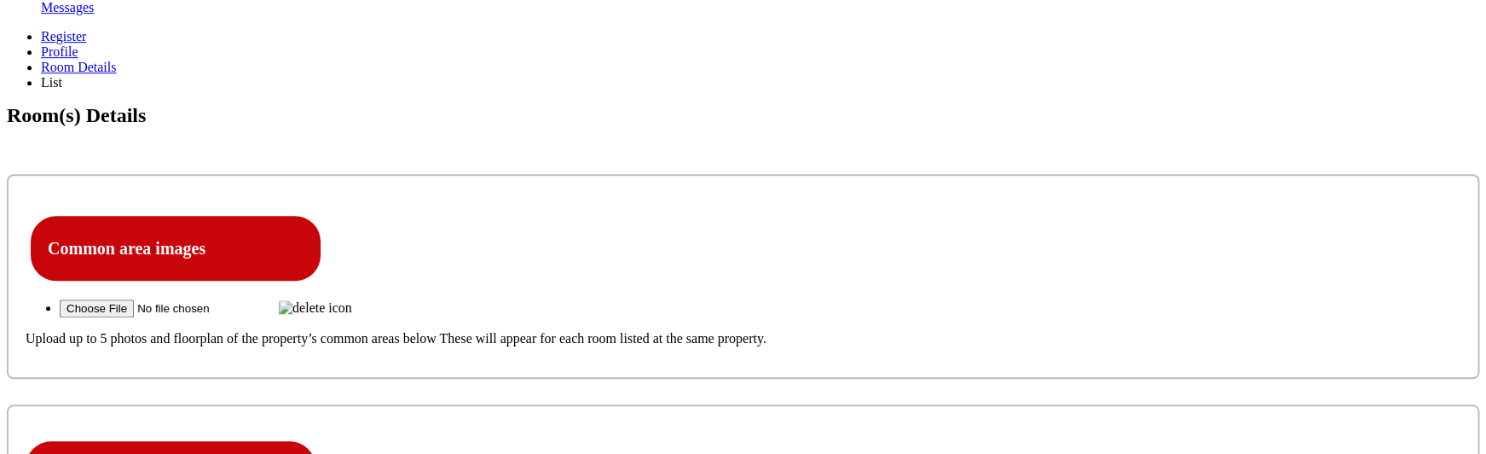
type input "C:\fakepath\Screenshot [DATE] 7.41.24 PM.png"
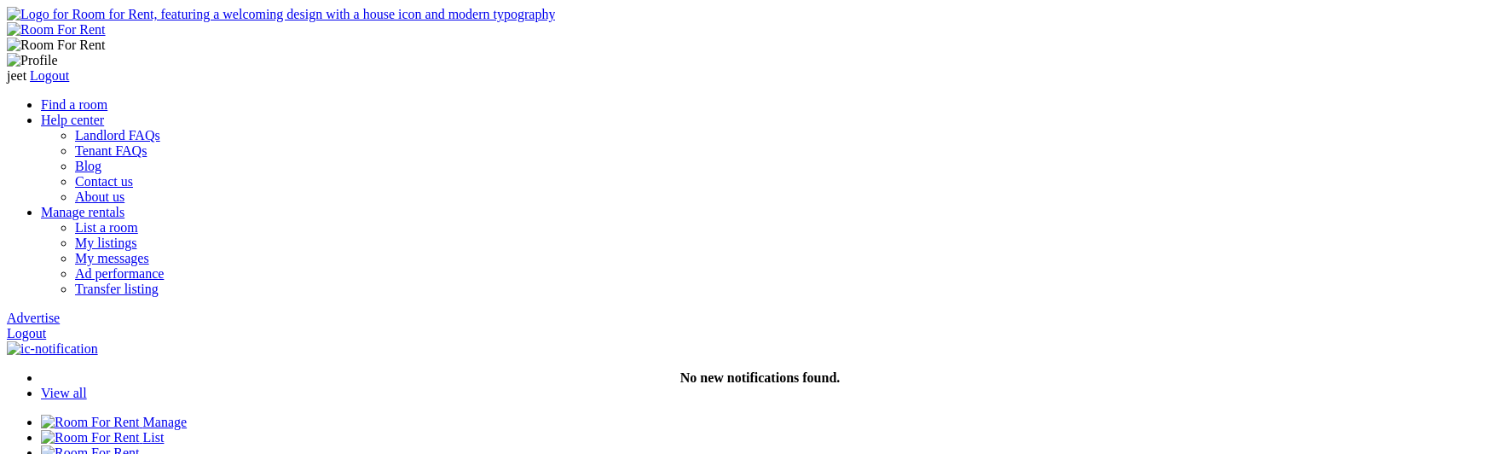
scroll to position [460, 0]
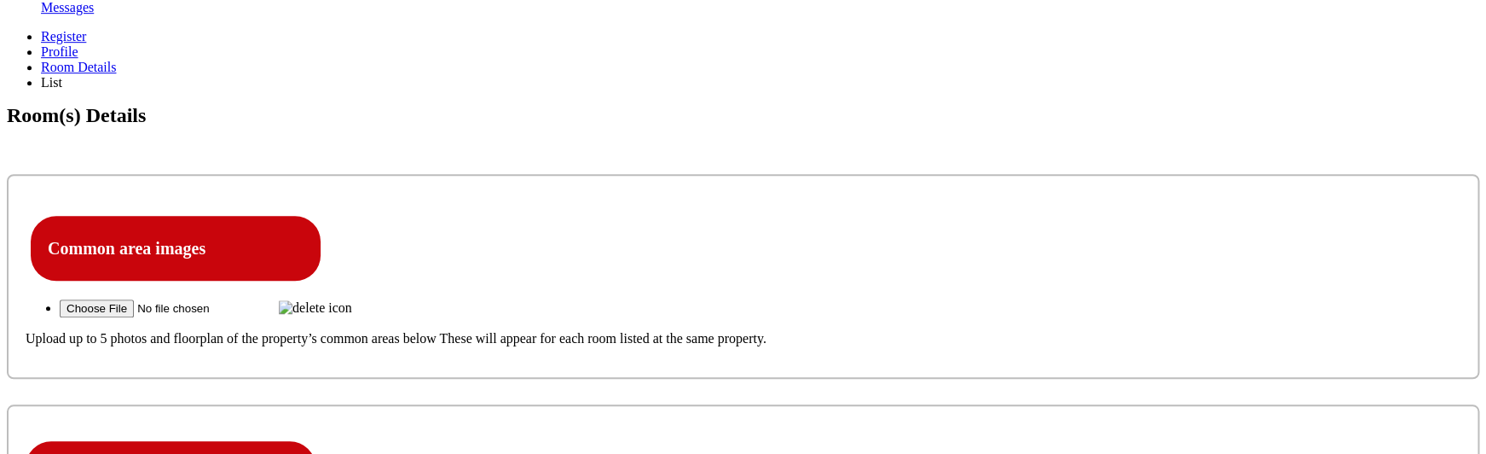
type input "C:\fakepath\Screenshot [DATE] 7.58.10 PM.png"
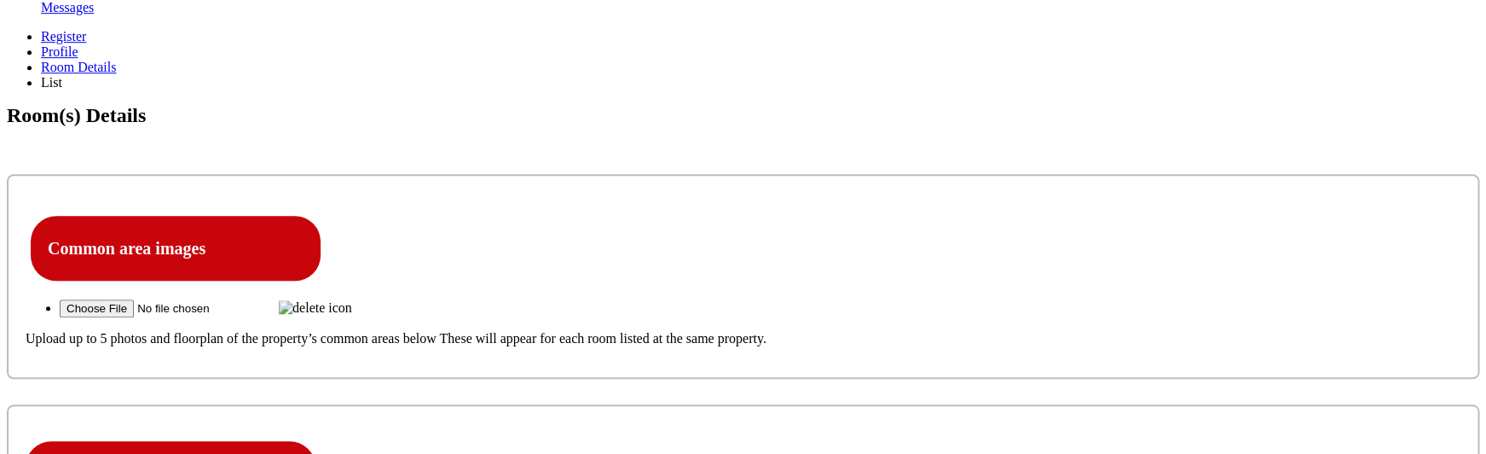
type input "C:\fakepath\Screenshot [DATE] 7.58.10 PM.png"
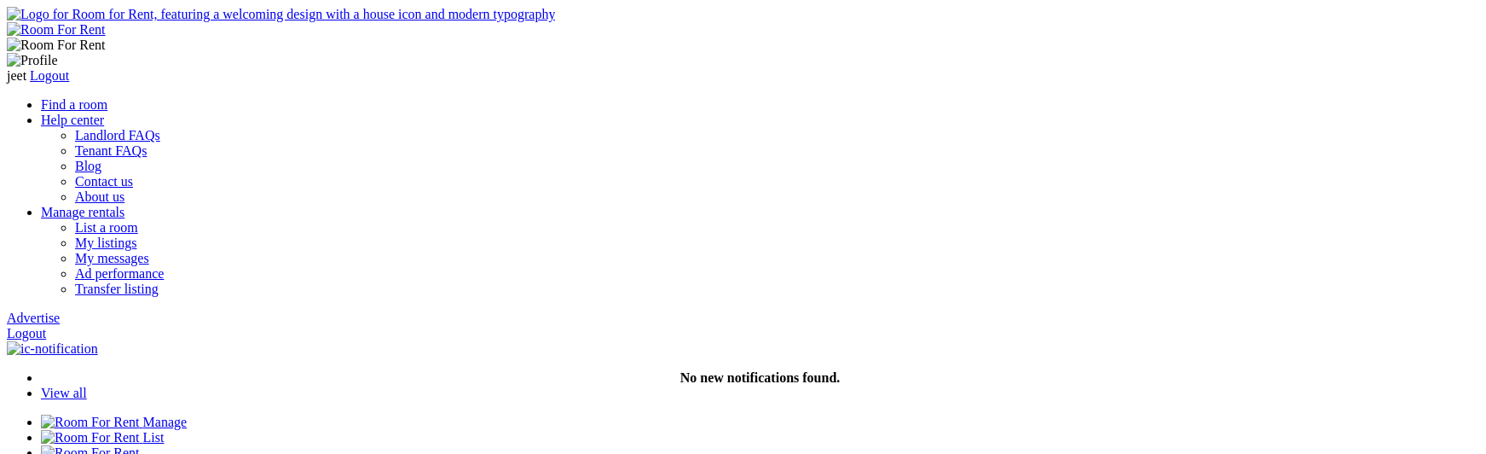
scroll to position [460, 0]
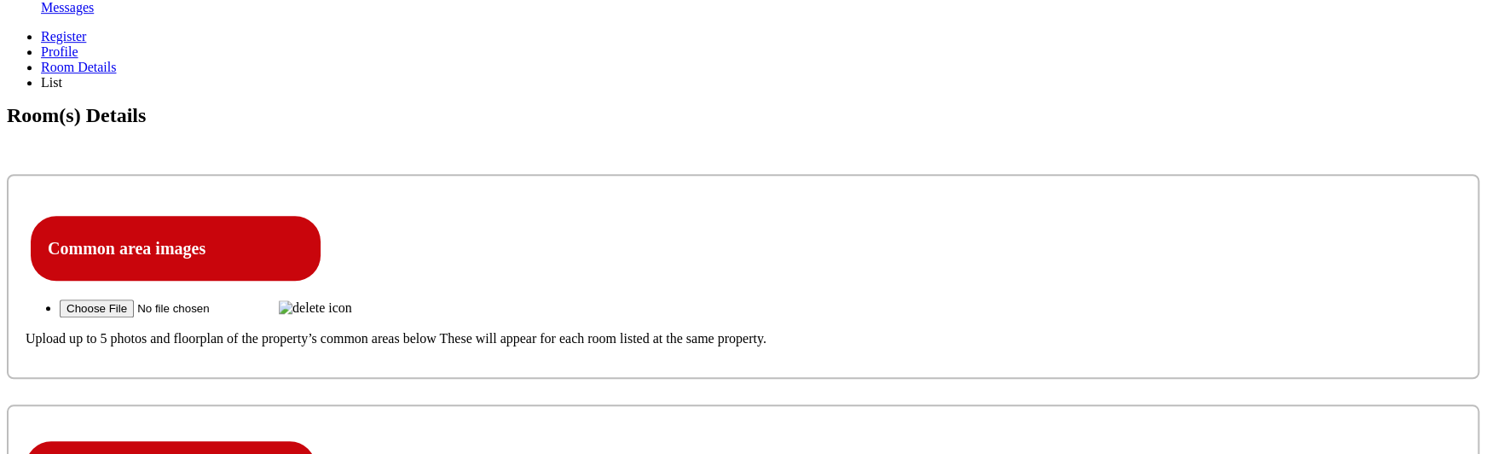
type input "C:\fakepath\Screenshot [DATE] 7.41.24 PM.png"
